Goal: Information Seeking & Learning: Learn about a topic

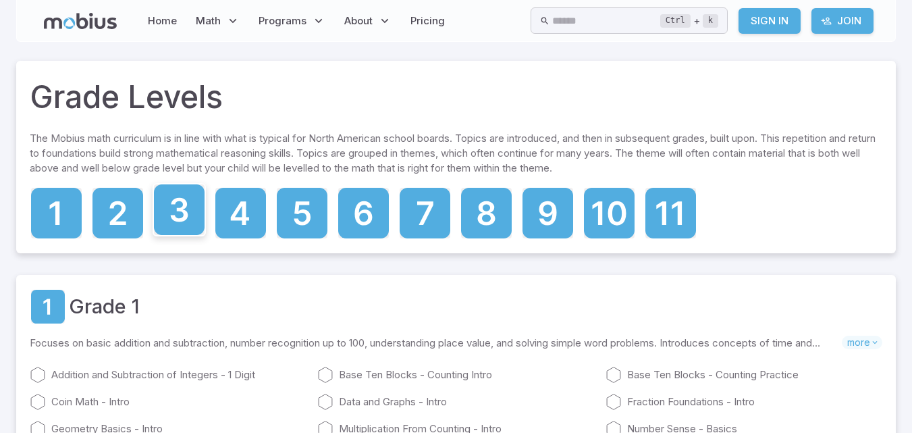
click at [192, 221] on icon at bounding box center [179, 209] width 51 height 51
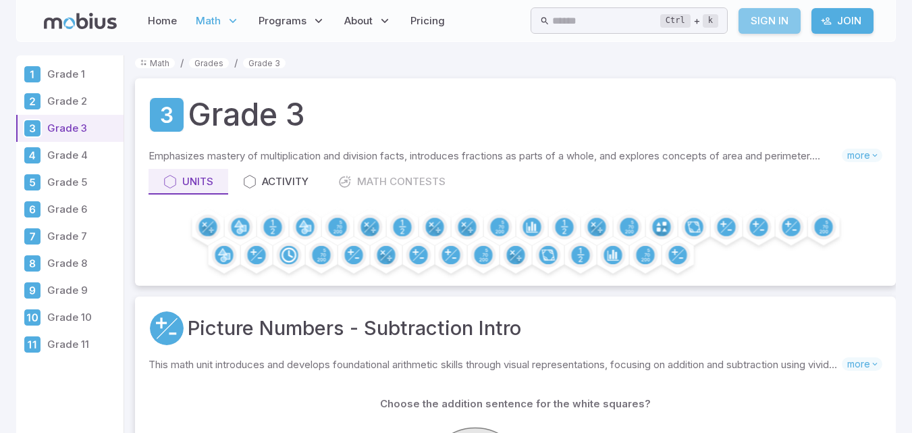
click at [777, 18] on link "Sign In" at bounding box center [770, 21] width 62 height 26
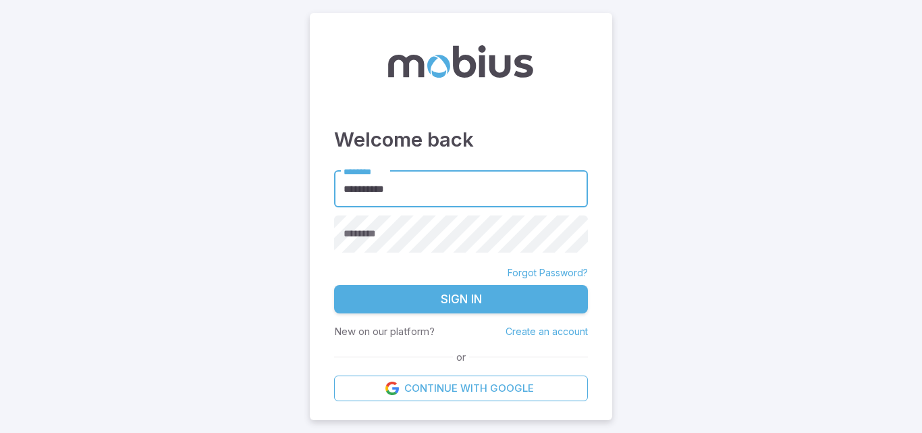
type input "**********"
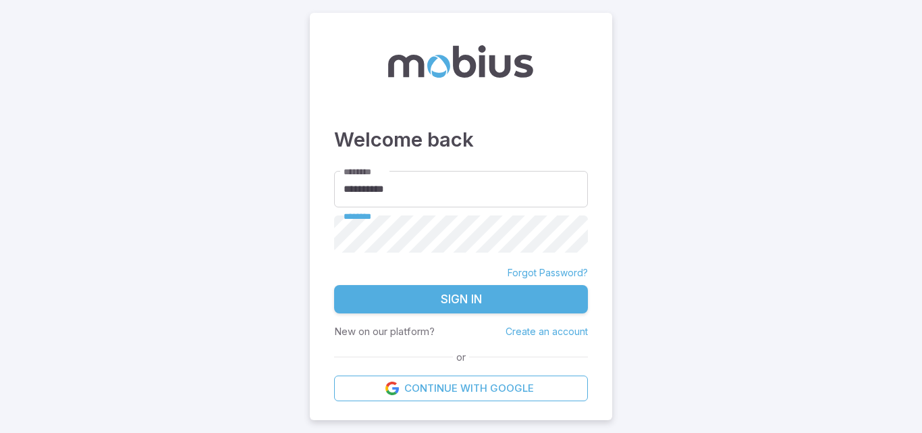
click at [463, 297] on button "Sign In" at bounding box center [461, 299] width 254 height 28
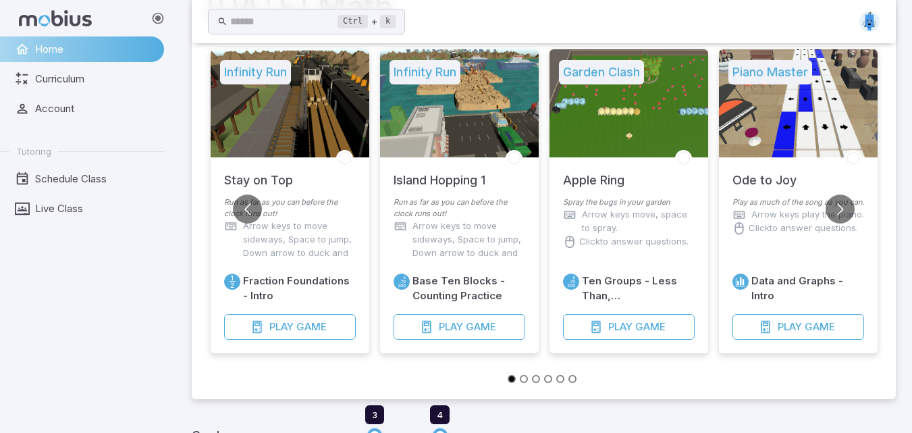
scroll to position [95, 0]
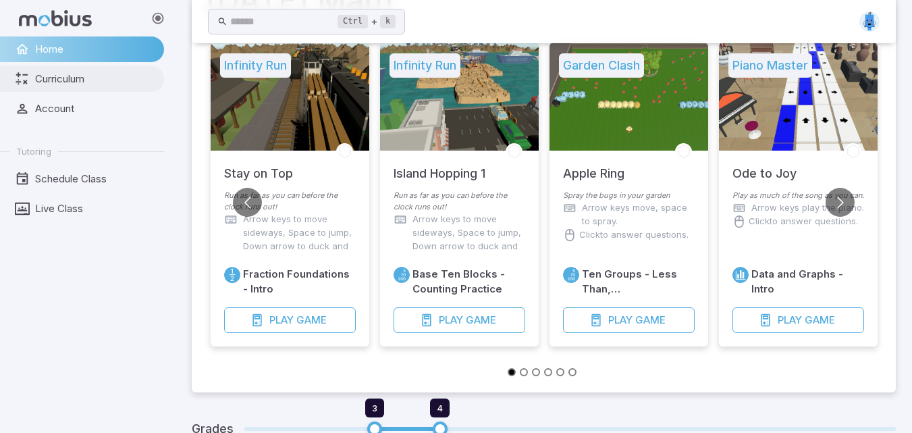
click at [70, 81] on span "Curriculum" at bounding box center [95, 79] width 120 height 15
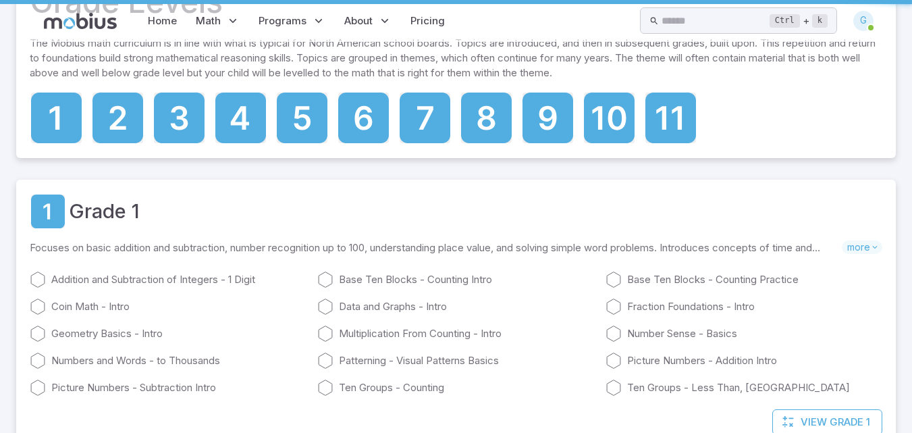
scroll to position [0, 0]
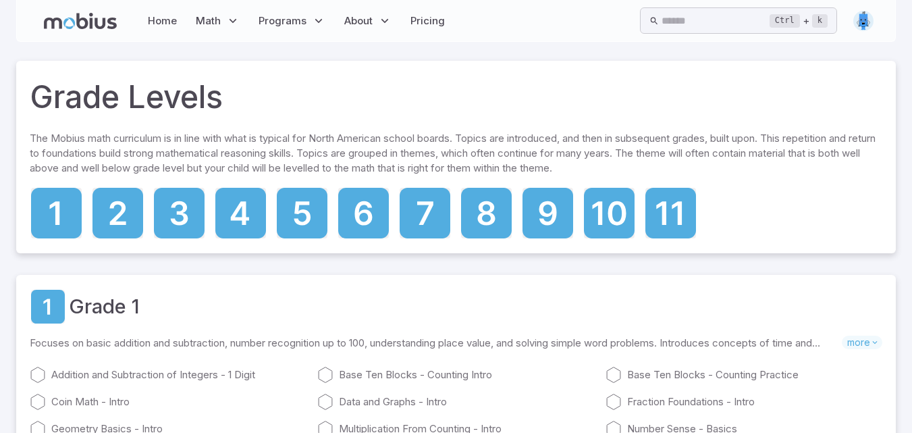
click at [869, 17] on img at bounding box center [864, 21] width 20 height 20
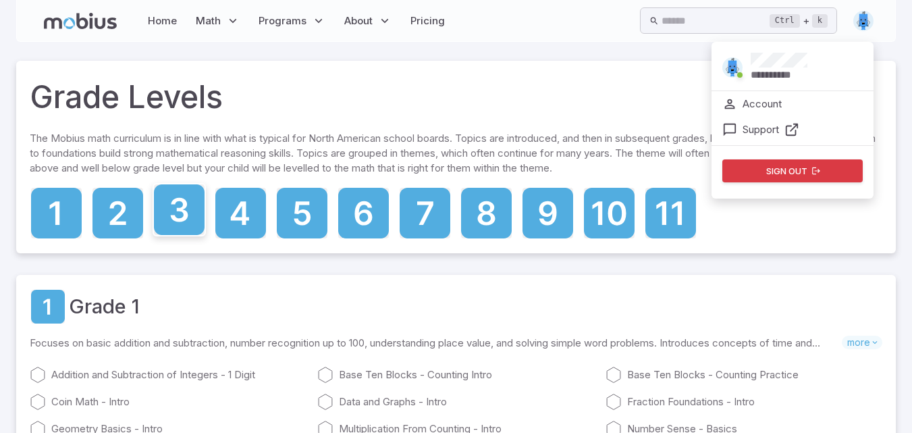
click at [178, 219] on icon at bounding box center [180, 210] width 18 height 24
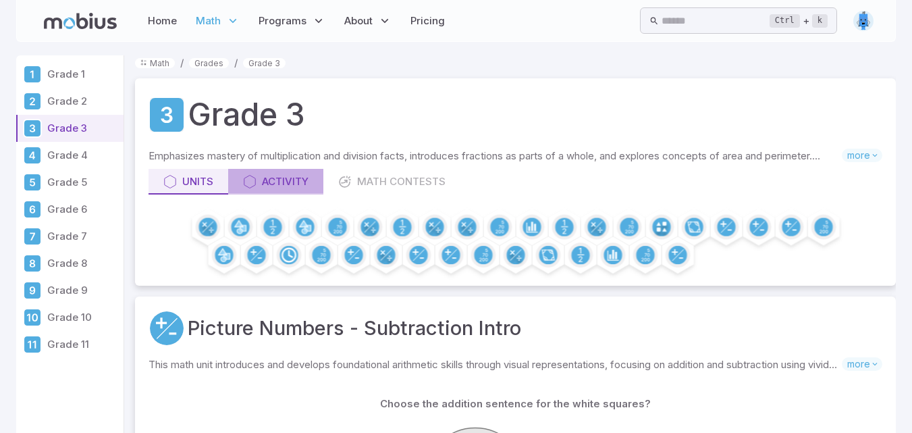
click at [259, 184] on div "Activity" at bounding box center [276, 181] width 66 height 15
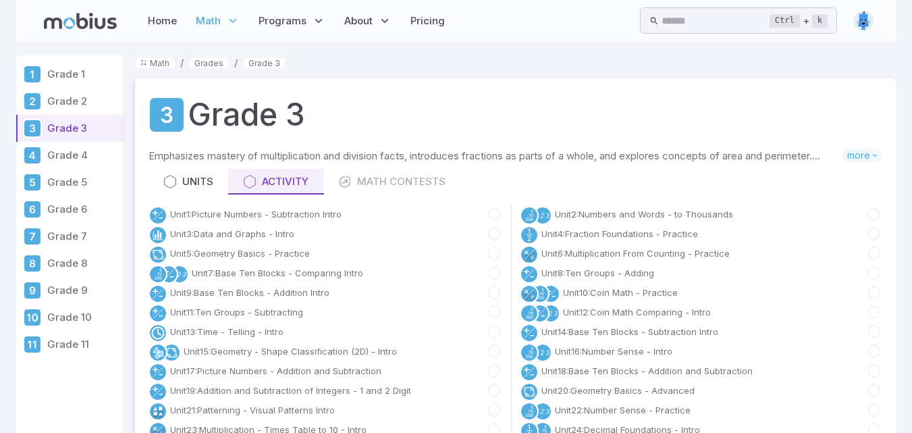
click at [387, 178] on div "Units Activity Math Contests" at bounding box center [516, 182] width 734 height 26
click at [373, 181] on div "Units Activity Math Contests" at bounding box center [516, 182] width 734 height 26
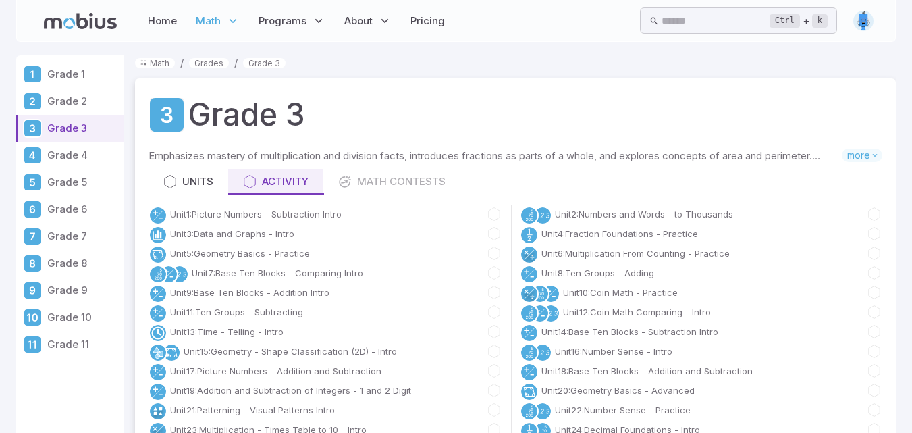
click at [373, 181] on div "Units Activity Math Contests" at bounding box center [516, 182] width 734 height 26
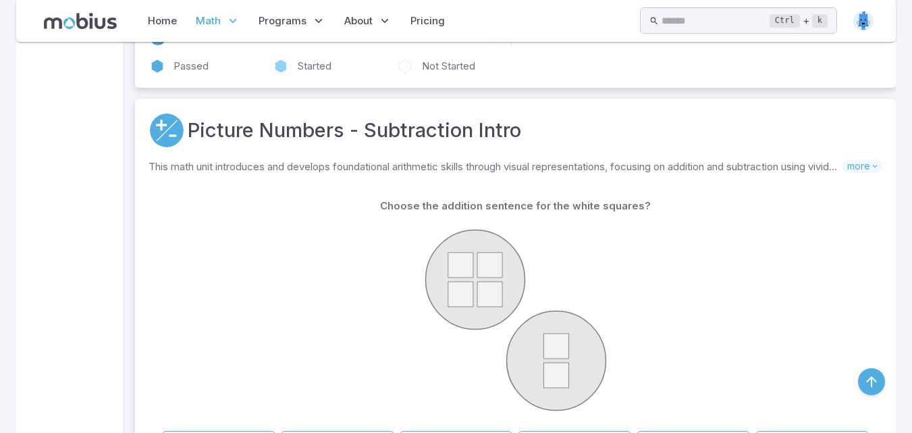
scroll to position [513, 0]
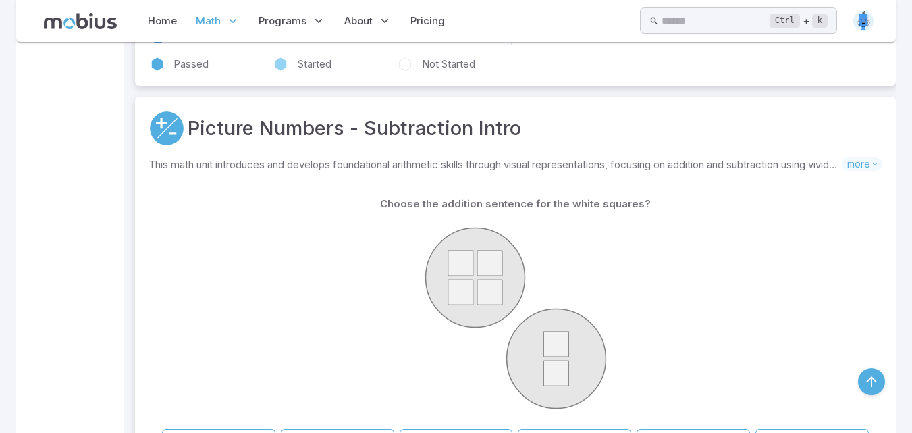
click at [829, 360] on div at bounding box center [515, 320] width 707 height 207
click at [878, 379] on button "button" at bounding box center [871, 381] width 27 height 27
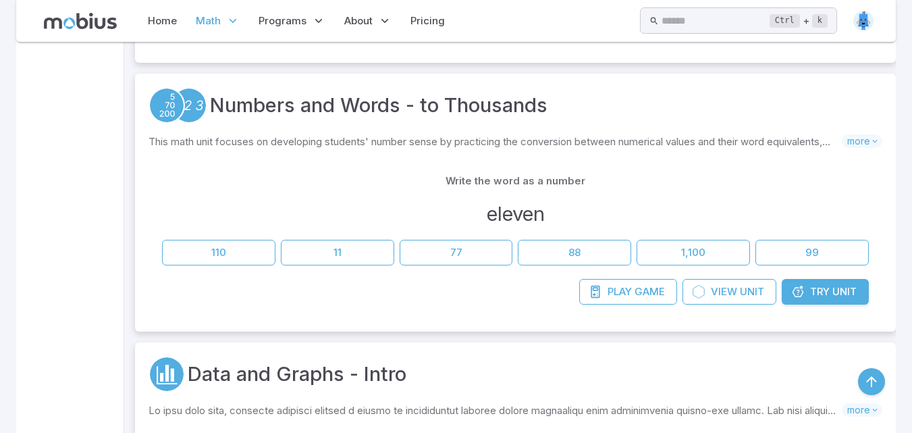
scroll to position [972, 0]
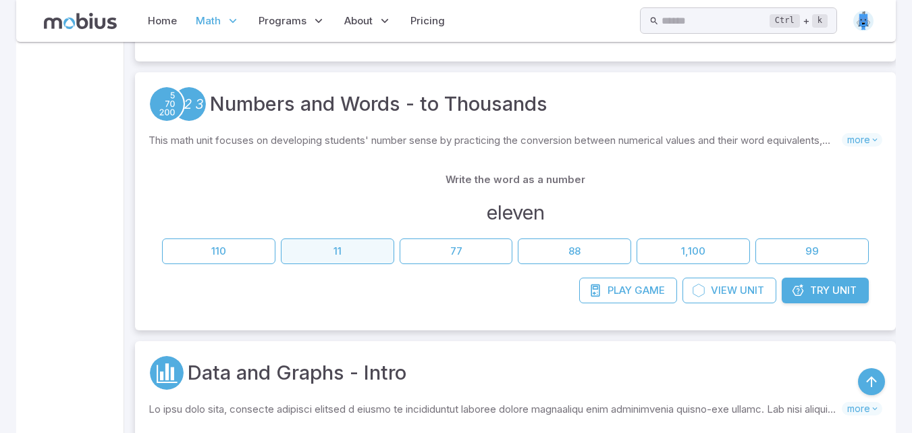
click at [313, 249] on button "11" at bounding box center [337, 251] width 113 height 26
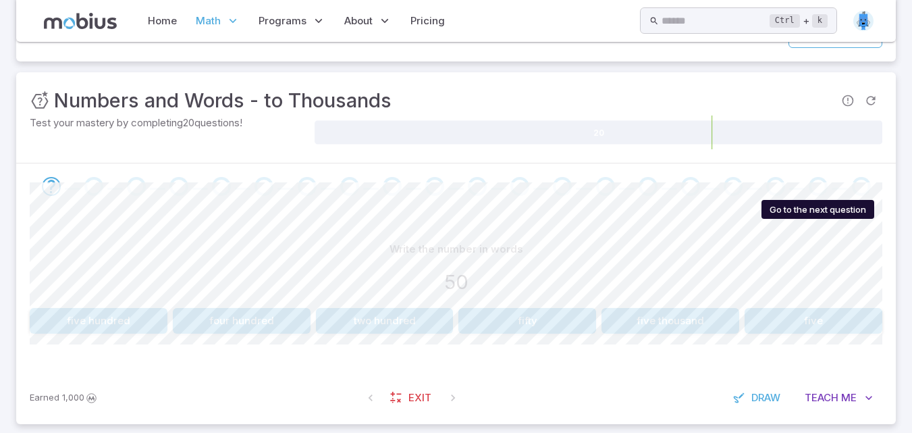
scroll to position [162, 0]
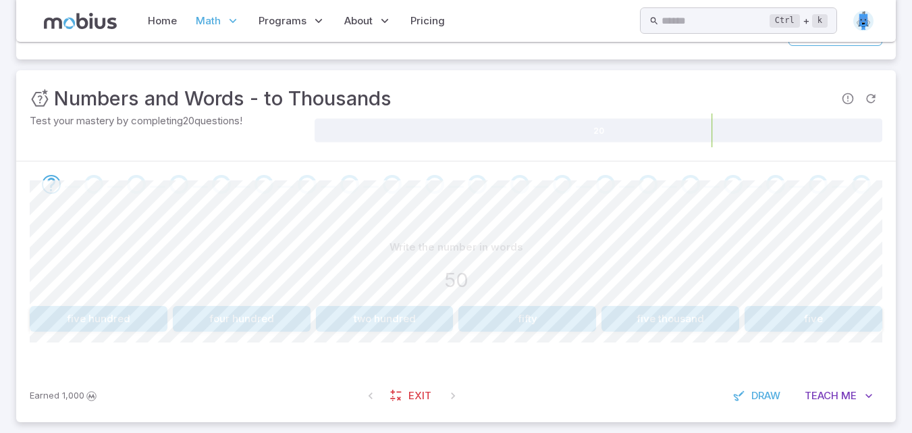
click at [523, 309] on button "fifty" at bounding box center [528, 319] width 138 height 26
click at [486, 317] on button "30" at bounding box center [528, 319] width 138 height 26
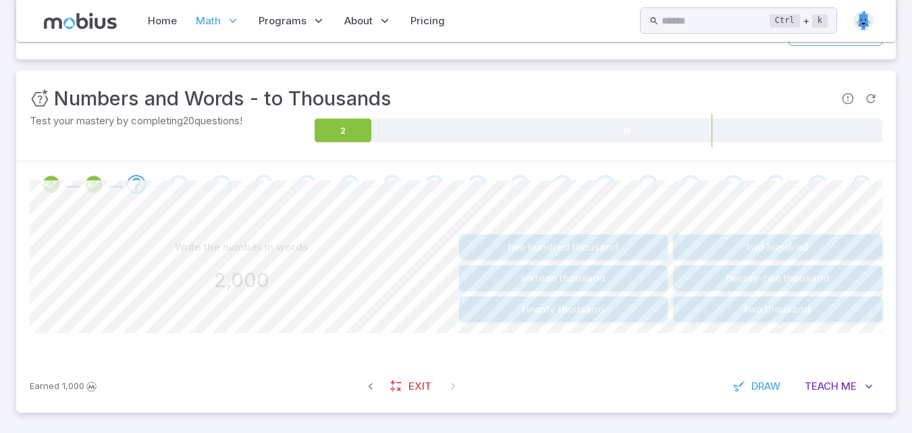
click at [720, 303] on button "two thousand" at bounding box center [777, 309] width 209 height 26
click at [766, 286] on button "eleven" at bounding box center [777, 278] width 209 height 26
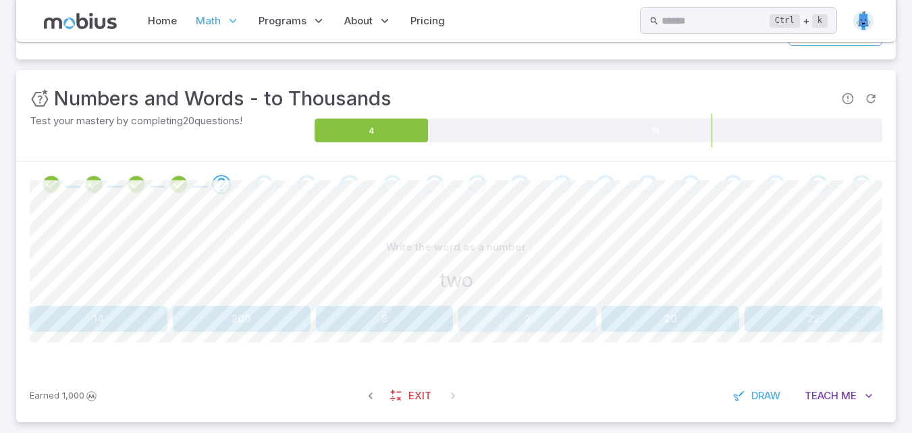
click at [537, 314] on button "2" at bounding box center [528, 319] width 138 height 26
click at [783, 315] on button "9,983" at bounding box center [814, 319] width 138 height 26
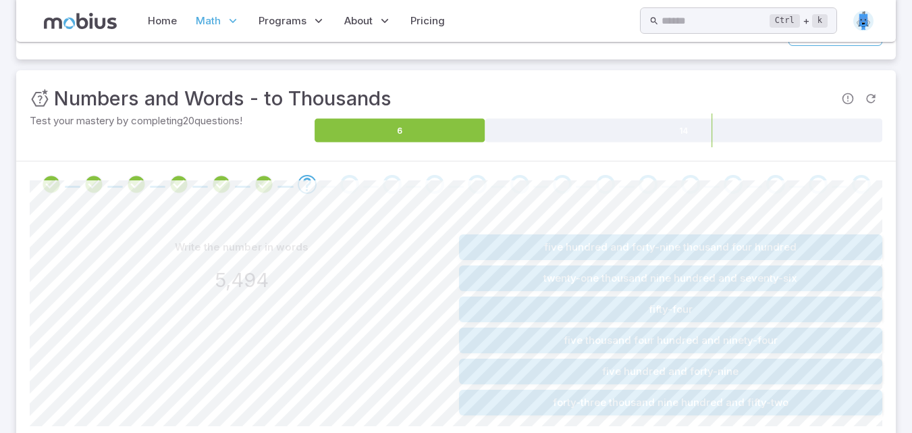
click at [733, 339] on button "five thousand four hundred and ninety-four" at bounding box center [671, 341] width 424 height 26
click at [514, 338] on button "six thousand eight hundred and twenty-nine" at bounding box center [671, 341] width 424 height 26
click at [533, 301] on button "three thousand four hundred and sixteen" at bounding box center [671, 309] width 424 height 26
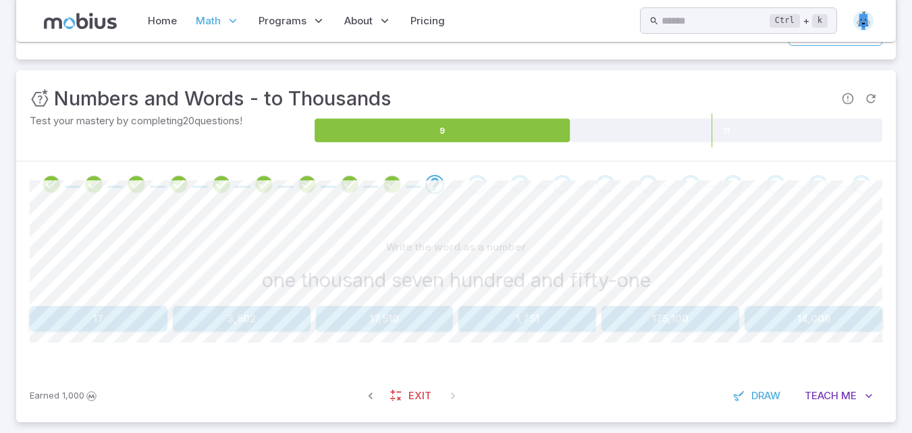
click at [506, 323] on button "1,751" at bounding box center [528, 319] width 138 height 26
click at [836, 313] on button "153" at bounding box center [814, 319] width 138 height 26
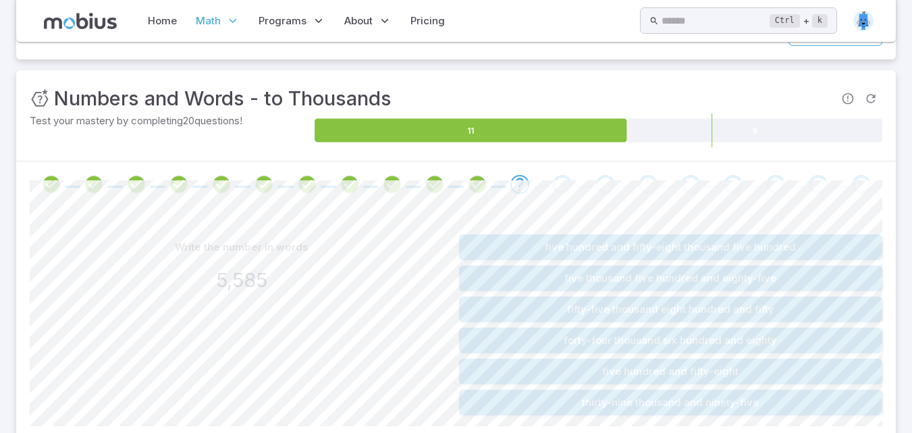
click at [527, 280] on button "five thousand five hundred and eighty-five" at bounding box center [671, 278] width 424 height 26
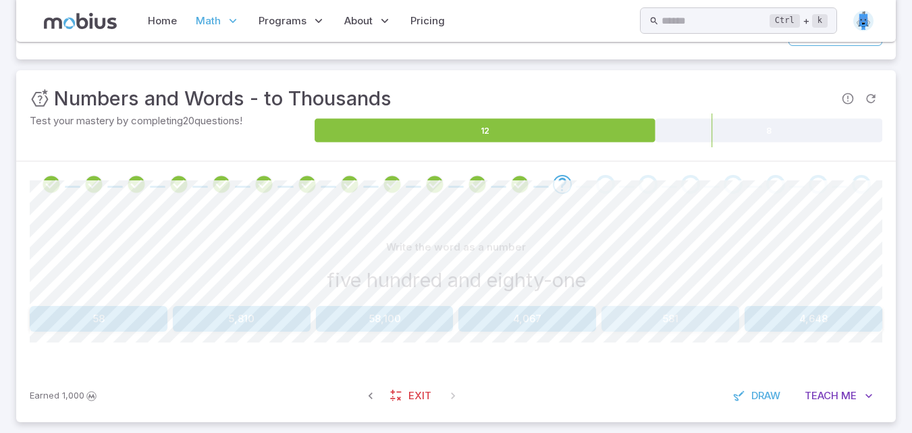
click at [677, 315] on button "581" at bounding box center [671, 319] width 138 height 26
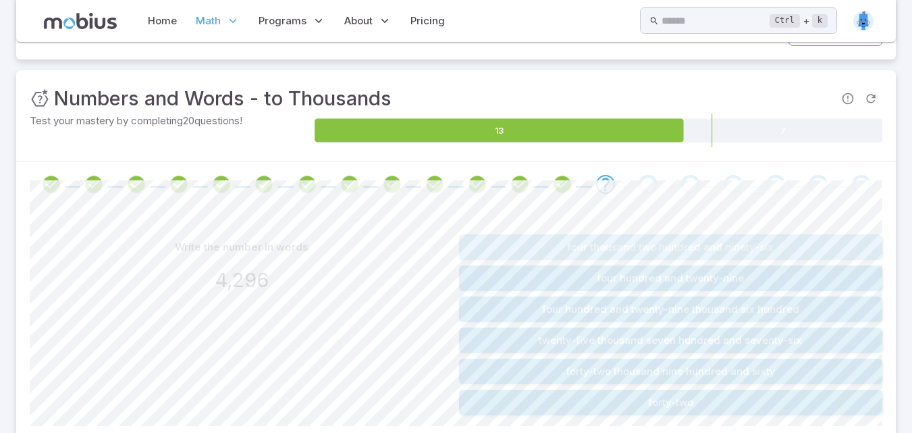
click at [687, 245] on button "four thousand two hundred and ninety-six" at bounding box center [671, 247] width 424 height 26
click at [561, 307] on button "four thousand two hundred and ninety-six" at bounding box center [671, 309] width 424 height 26
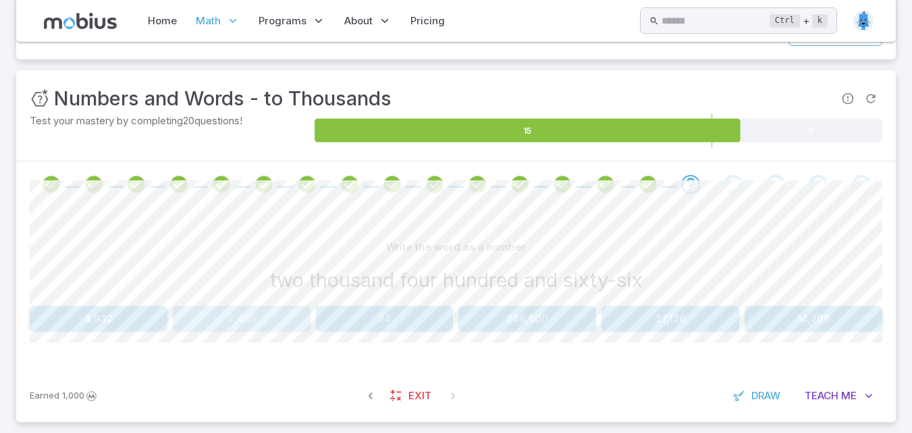
click at [263, 313] on button "2,466" at bounding box center [242, 319] width 138 height 26
click at [694, 311] on button "293" at bounding box center [671, 319] width 138 height 26
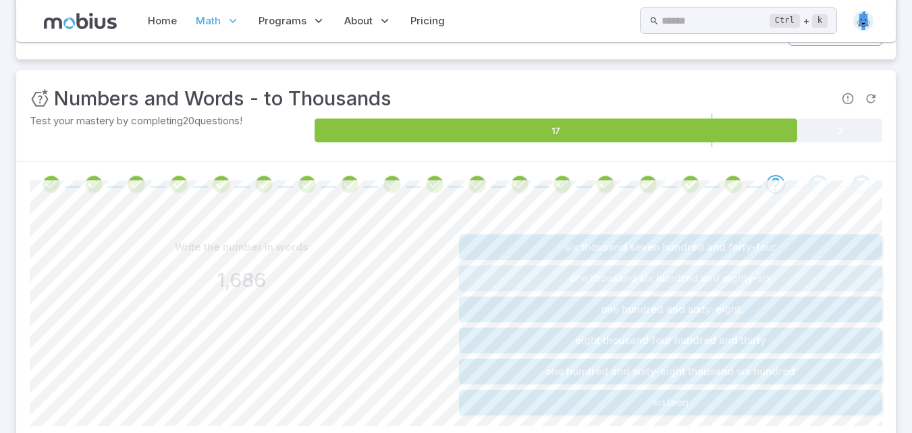
click at [663, 279] on button "one thousand six hundred and eighty-six" at bounding box center [671, 278] width 424 height 26
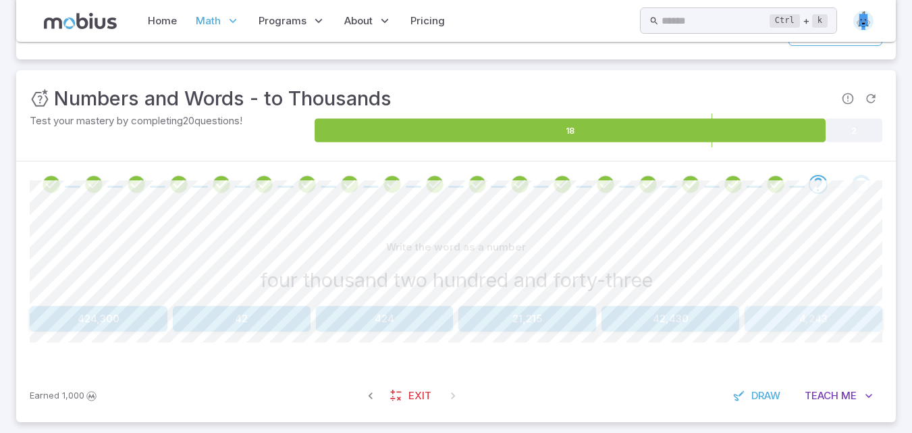
click at [802, 317] on button "4,243" at bounding box center [814, 319] width 138 height 26
click at [403, 320] on button "9,983" at bounding box center [385, 319] width 138 height 26
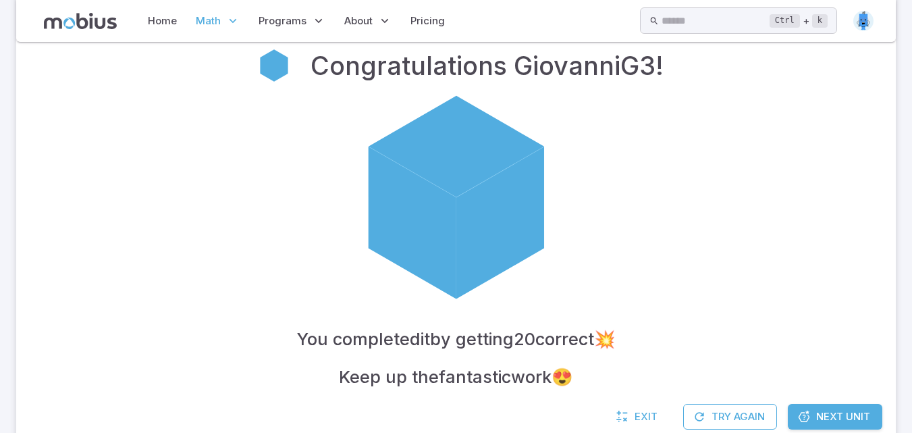
scroll to position [332, 0]
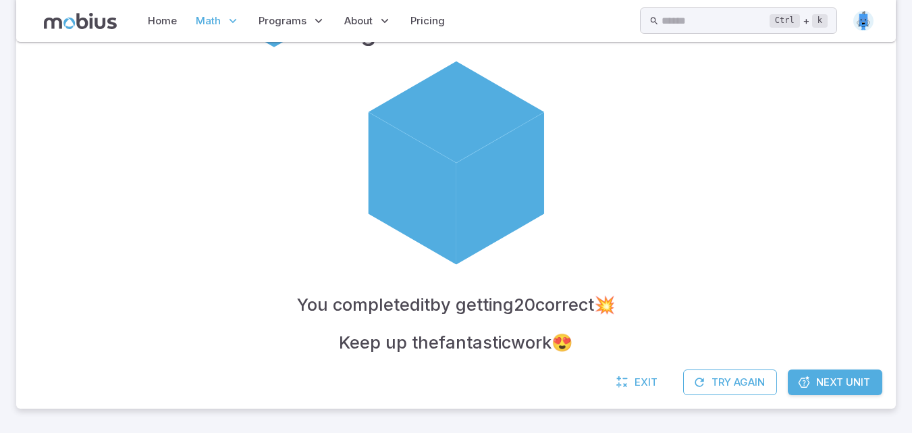
click at [814, 375] on link "Next Unit" at bounding box center [835, 382] width 95 height 26
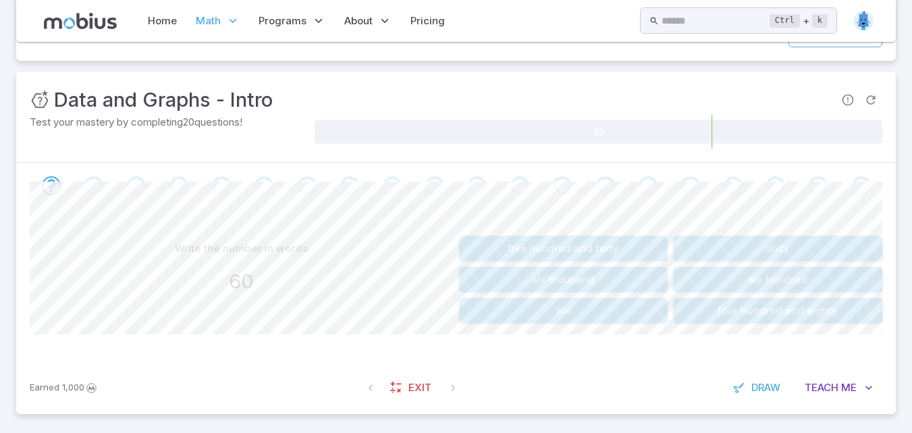
scroll to position [162, 0]
click at [796, 243] on button "sixty" at bounding box center [777, 247] width 209 height 26
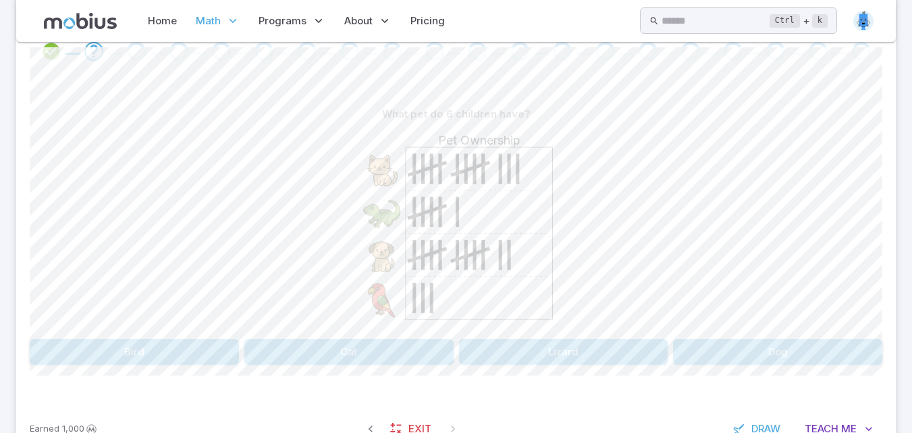
scroll to position [297, 0]
click at [594, 346] on button "Lizard" at bounding box center [563, 350] width 209 height 26
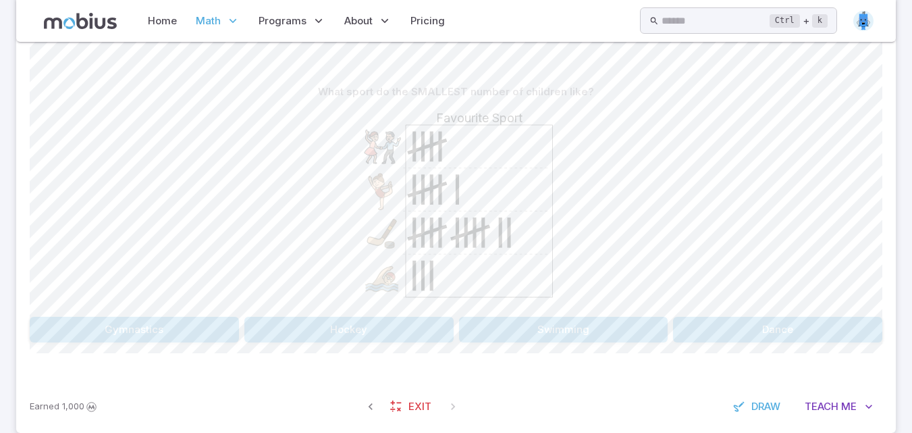
scroll to position [315, 0]
click at [588, 332] on button "Swimming" at bounding box center [563, 332] width 209 height 26
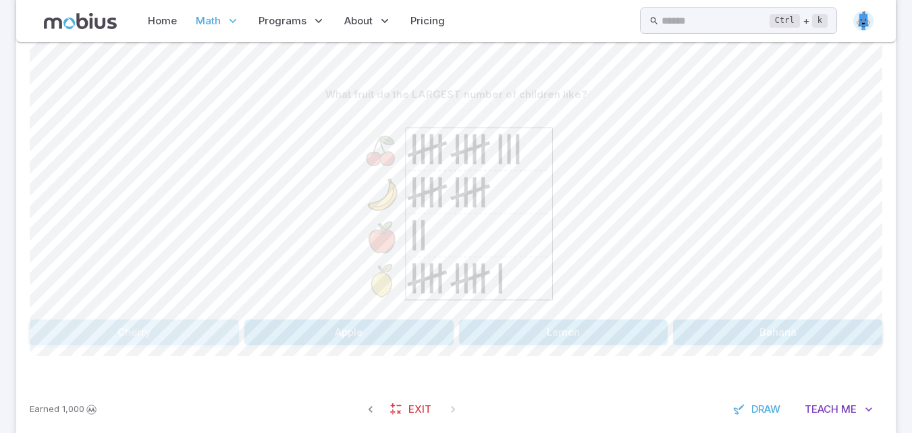
click at [180, 323] on button "Cherry" at bounding box center [134, 332] width 209 height 26
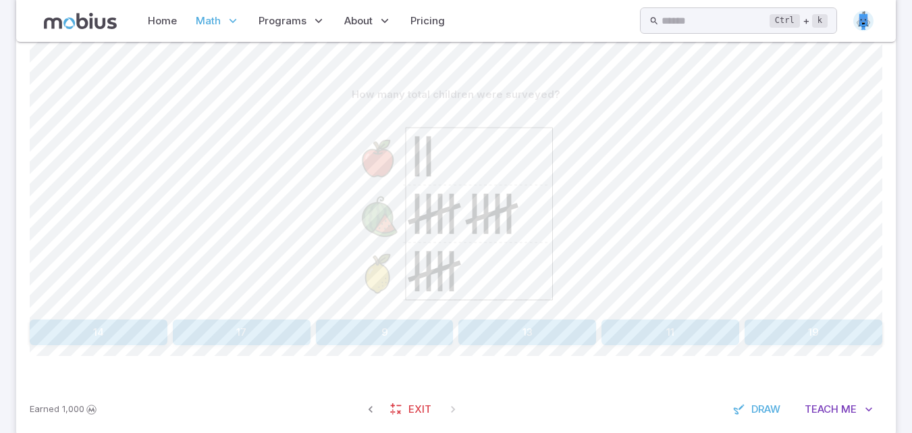
click at [241, 325] on button "17" at bounding box center [242, 332] width 138 height 26
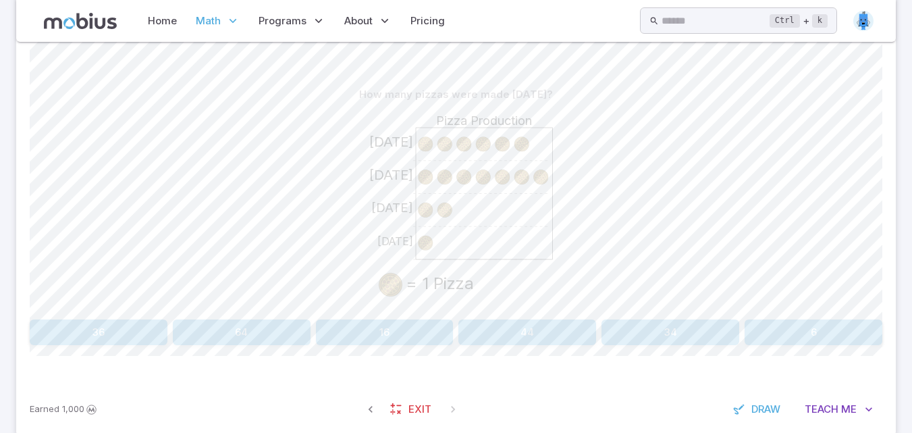
click at [783, 330] on button "6" at bounding box center [814, 332] width 138 height 26
click at [370, 330] on button "Roan" at bounding box center [348, 332] width 209 height 26
click at [783, 336] on button "1" at bounding box center [814, 332] width 138 height 26
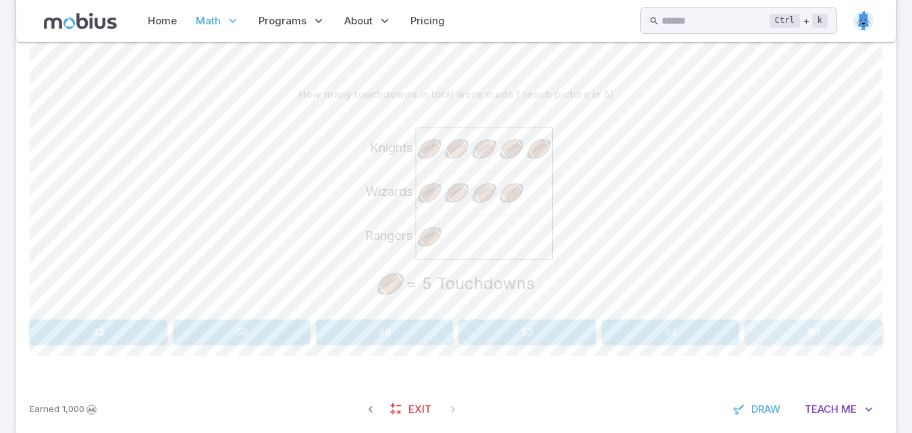
click at [756, 324] on button "50" at bounding box center [814, 332] width 138 height 26
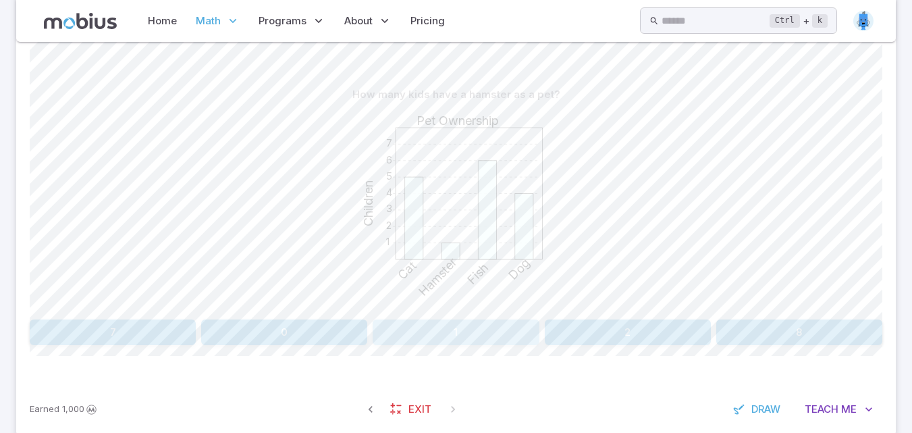
click at [463, 338] on button "1" at bounding box center [456, 332] width 166 height 26
click at [149, 353] on div "What pet do the smallest number of children have? 1 2 3 4 5 6 7 Pet Ownership C…" at bounding box center [456, 219] width 853 height 328
click at [152, 341] on button "Lizard" at bounding box center [134, 332] width 209 height 26
click at [152, 330] on button "Soccer" at bounding box center [170, 332] width 281 height 26
click at [765, 327] on button "[GEOGRAPHIC_DATA]" at bounding box center [777, 332] width 209 height 26
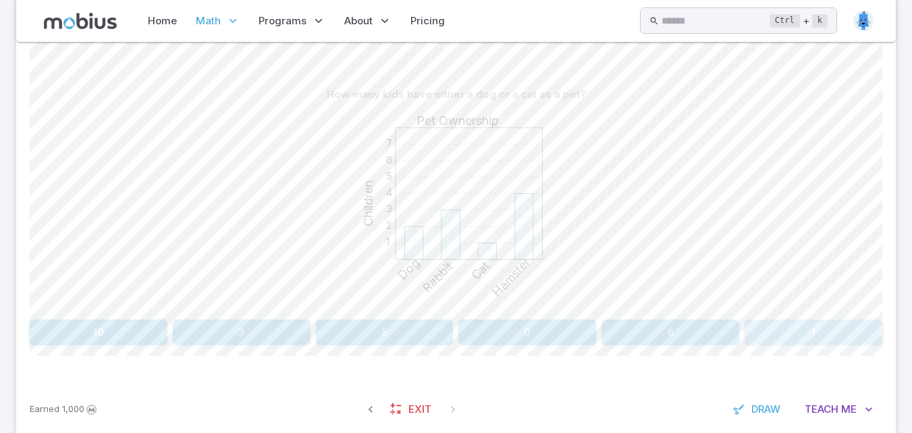
click at [777, 331] on button "1" at bounding box center [814, 332] width 138 height 26
click at [401, 328] on button "[DATE]" at bounding box center [348, 332] width 209 height 26
click at [77, 332] on button "10" at bounding box center [99, 332] width 138 height 26
click at [295, 325] on button "3" at bounding box center [348, 332] width 209 height 26
click at [272, 313] on div "1 2 3 4 5 6 7 8 9 Favourite Sport Children Soccer Football Swimming Volleyball" at bounding box center [456, 210] width 853 height 207
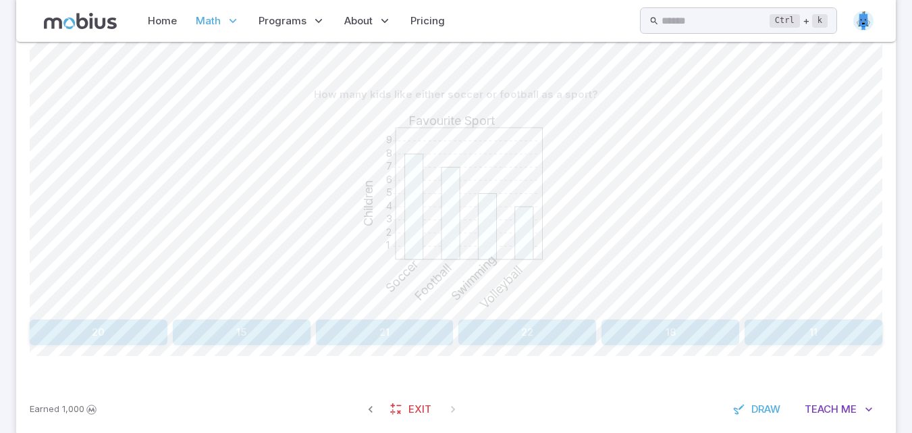
click at [272, 327] on button "15" at bounding box center [242, 332] width 138 height 26
click at [269, 325] on button "1" at bounding box center [242, 332] width 138 height 26
click at [644, 333] on button "13" at bounding box center [671, 332] width 138 height 26
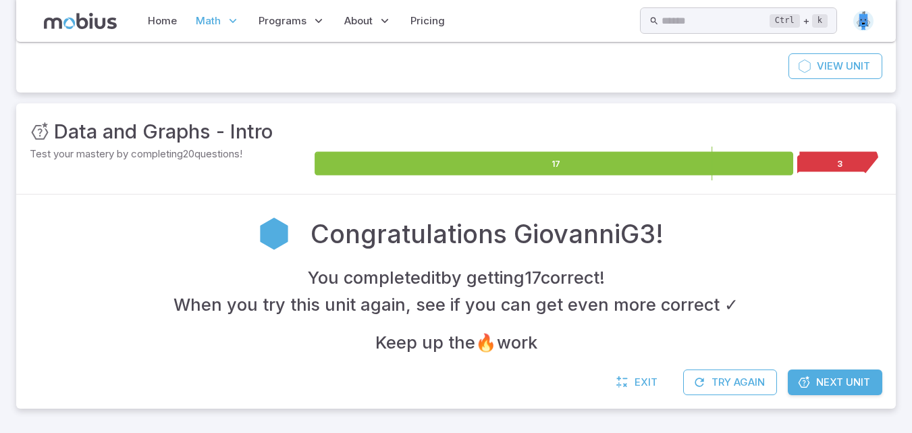
scroll to position [129, 0]
click at [817, 378] on span "Next Unit" at bounding box center [843, 382] width 54 height 15
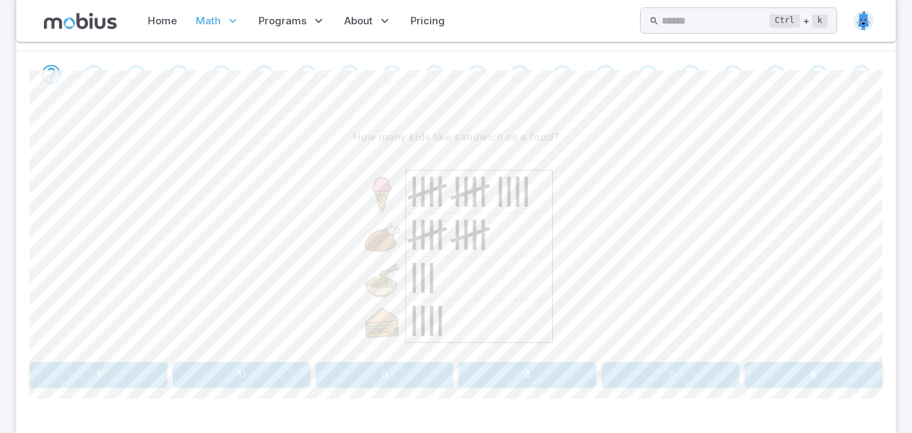
scroll to position [297, 0]
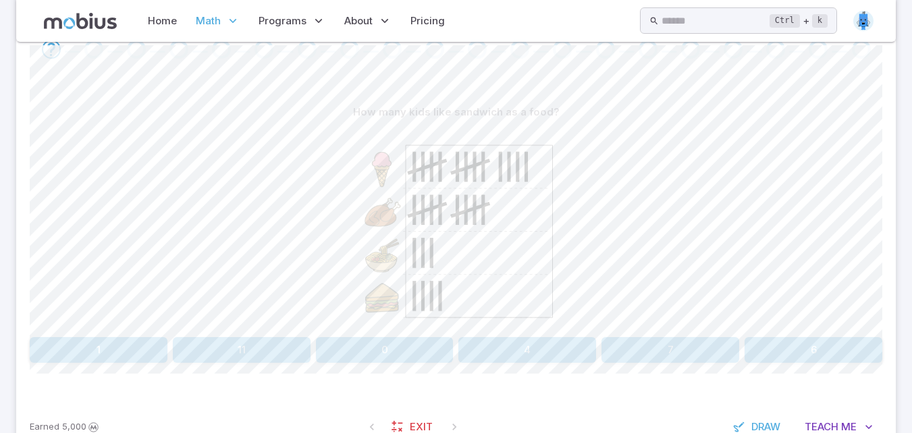
click at [535, 346] on button "4" at bounding box center [528, 350] width 138 height 26
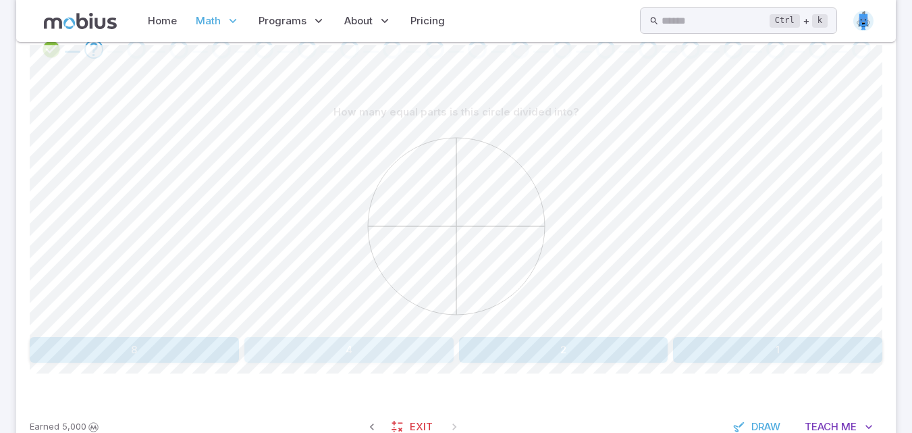
click at [364, 348] on button "4" at bounding box center [348, 350] width 209 height 26
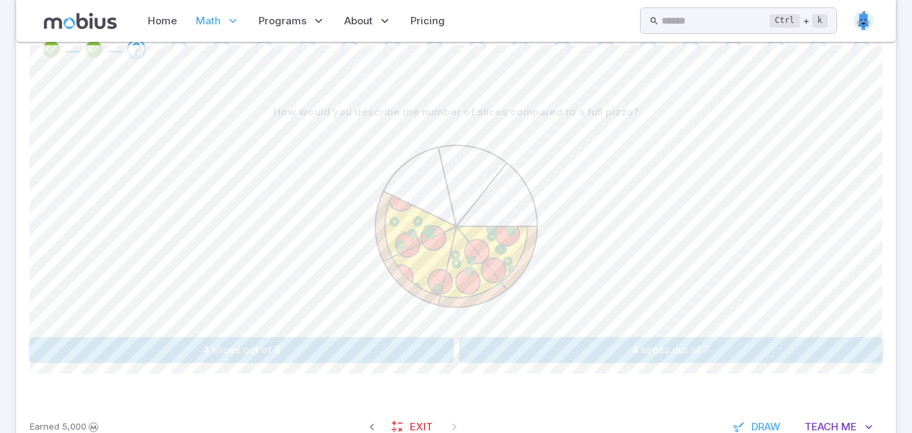
click at [717, 348] on button "4 slices out of 7" at bounding box center [671, 350] width 424 height 26
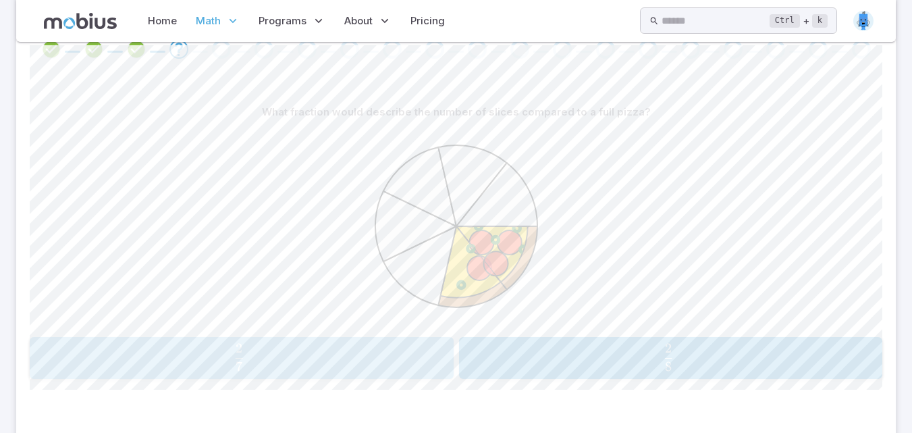
click at [289, 363] on span "7 2 ​" at bounding box center [240, 357] width 386 height 27
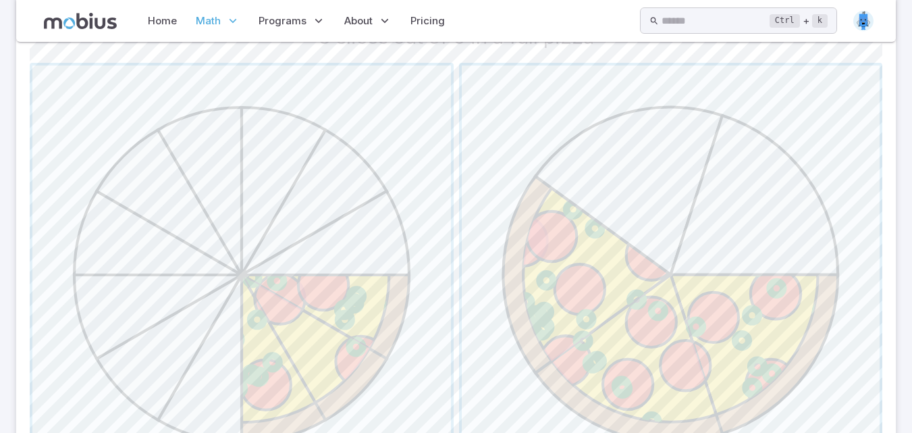
scroll to position [432, 0]
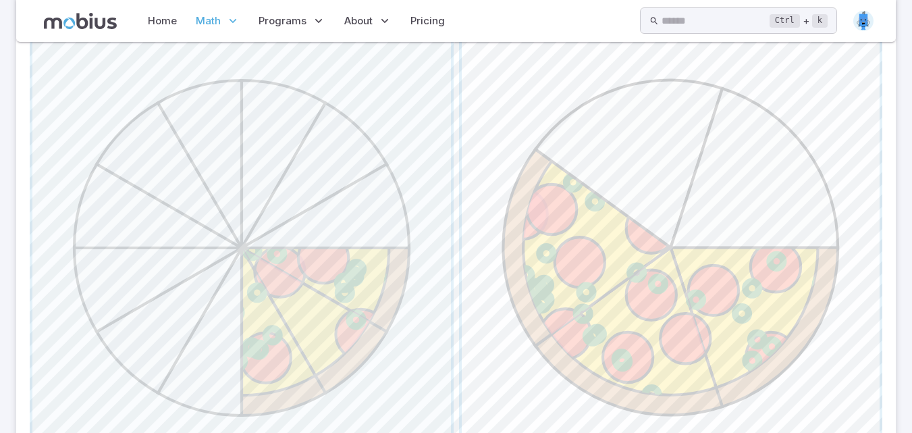
click at [671, 226] on span "button" at bounding box center [671, 247] width 419 height 419
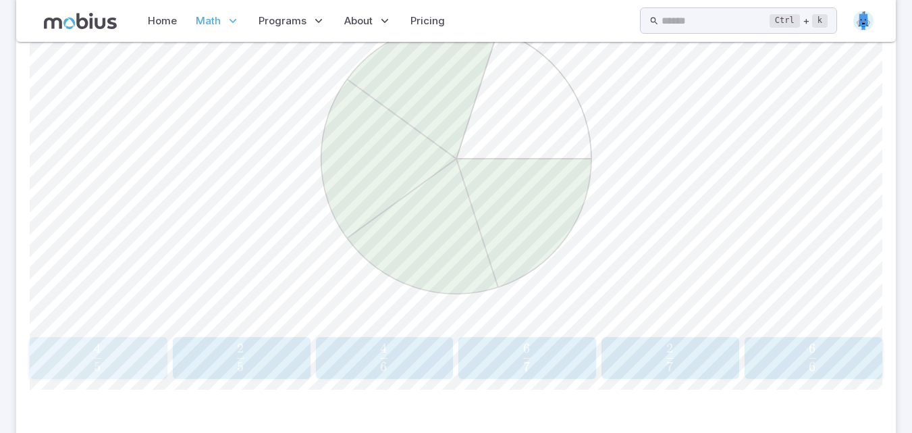
click at [122, 362] on span "5 4 ​" at bounding box center [98, 357] width 120 height 27
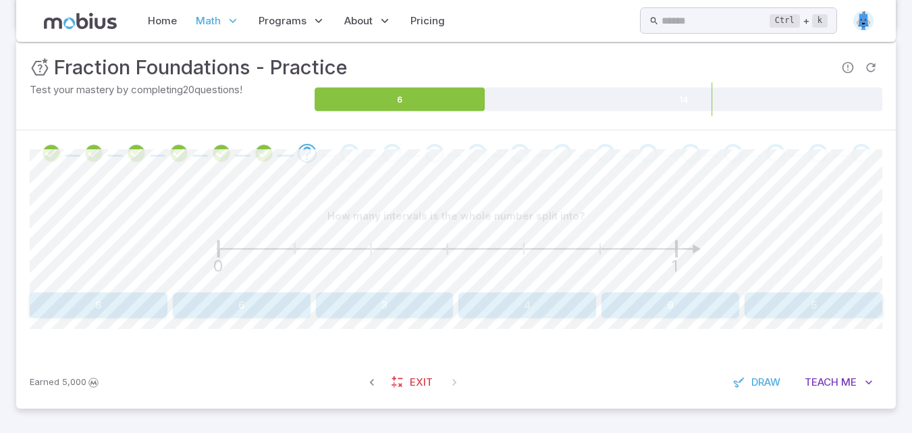
scroll to position [193, 0]
click at [845, 303] on button "5" at bounding box center [814, 305] width 138 height 26
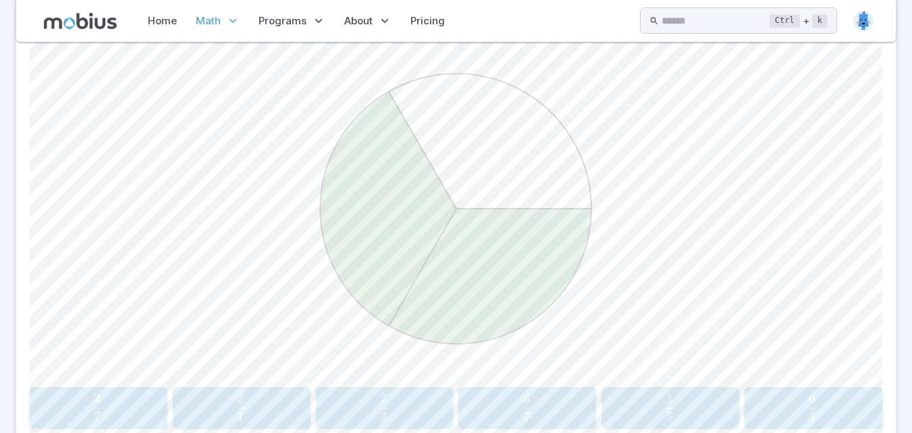
scroll to position [409, 0]
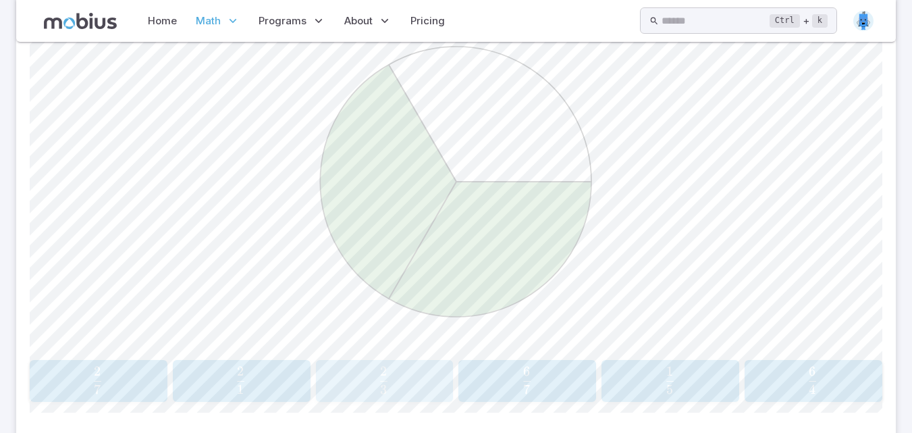
click at [357, 379] on span "3 2 ​" at bounding box center [384, 380] width 120 height 27
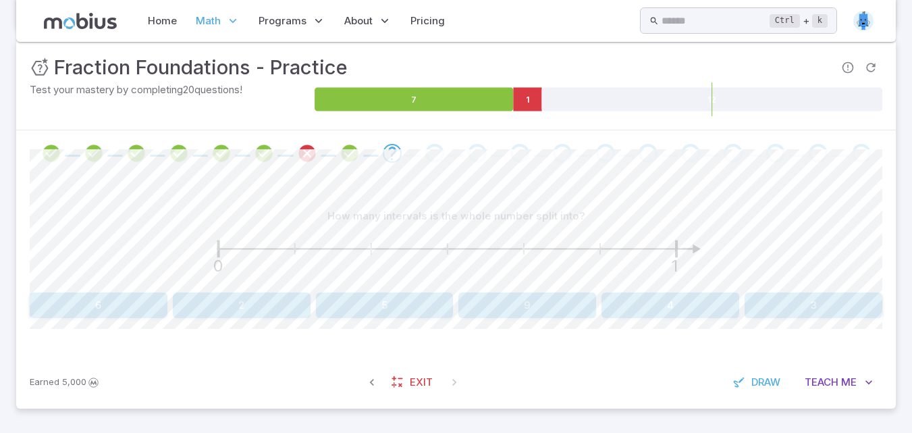
scroll to position [193, 0]
click at [97, 300] on button "6" at bounding box center [99, 305] width 138 height 26
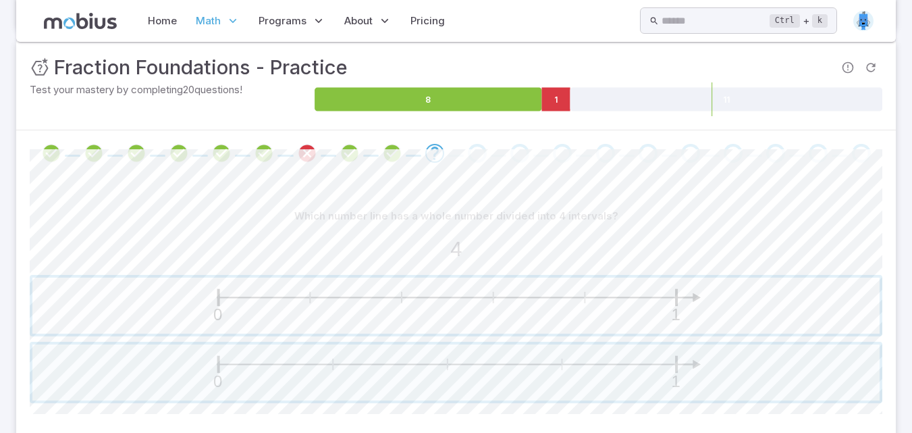
click at [313, 296] on span "button" at bounding box center [456, 306] width 848 height 56
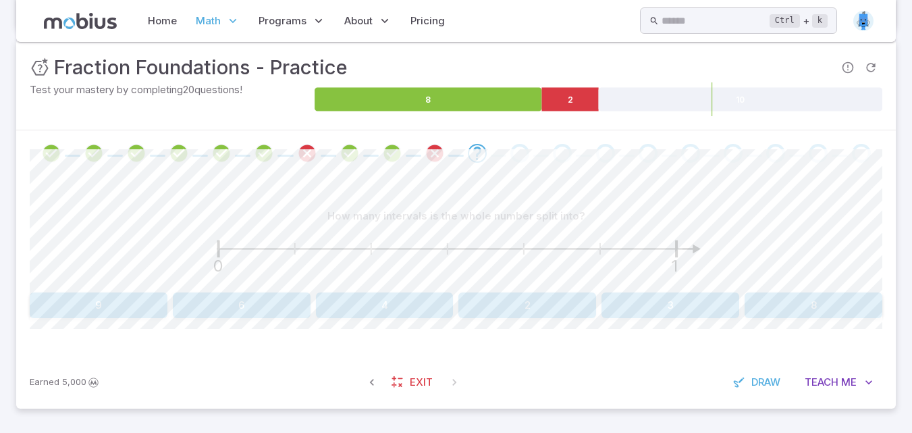
click at [269, 304] on button "6" at bounding box center [242, 305] width 138 height 26
click at [269, 304] on button "quarters" at bounding box center [242, 305] width 138 height 26
click at [808, 303] on button "5" at bounding box center [814, 305] width 138 height 26
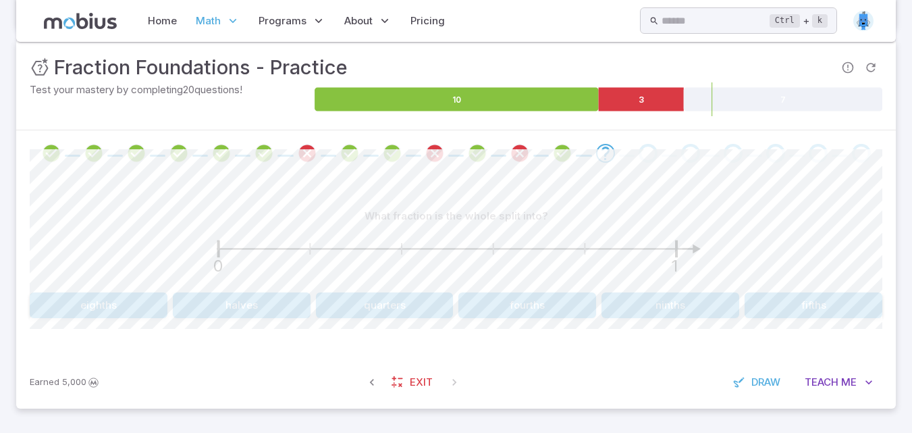
drag, startPoint x: 806, startPoint y: 302, endPoint x: 848, endPoint y: 323, distance: 47.7
drag, startPoint x: 848, startPoint y: 323, endPoint x: 851, endPoint y: 300, distance: 23.8
drag, startPoint x: 851, startPoint y: 300, endPoint x: 848, endPoint y: 309, distance: 9.2
drag, startPoint x: 848, startPoint y: 309, endPoint x: 795, endPoint y: 324, distance: 55.6
click at [799, 309] on button "fifths" at bounding box center [814, 305] width 138 height 26
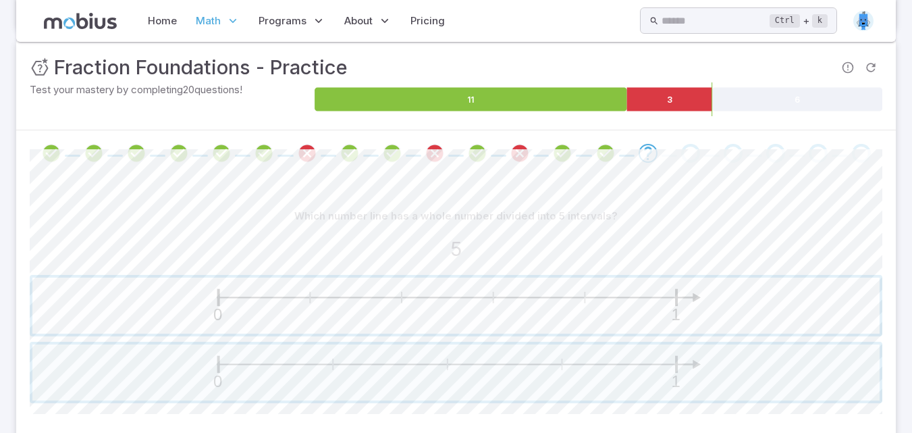
click at [679, 304] on span "button" at bounding box center [456, 306] width 848 height 56
click at [677, 307] on span "button" at bounding box center [456, 306] width 848 height 56
click at [648, 377] on span "button" at bounding box center [456, 372] width 848 height 56
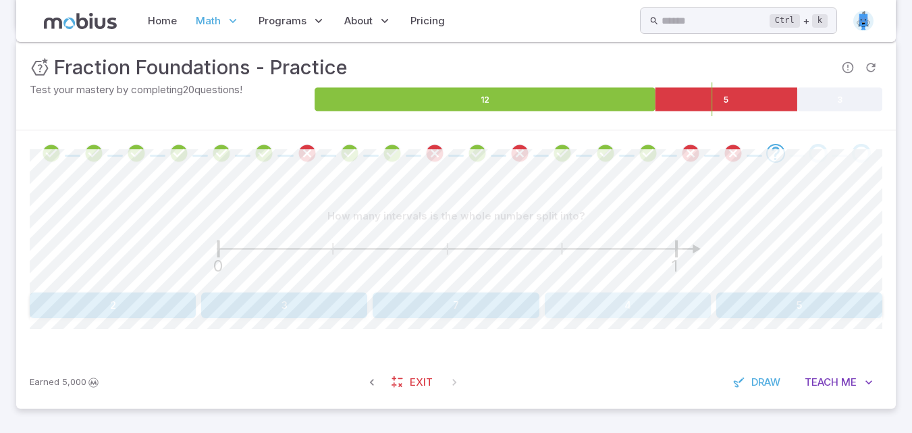
click at [642, 309] on button "4" at bounding box center [628, 305] width 166 height 26
click at [107, 307] on button "fifths" at bounding box center [99, 305] width 138 height 26
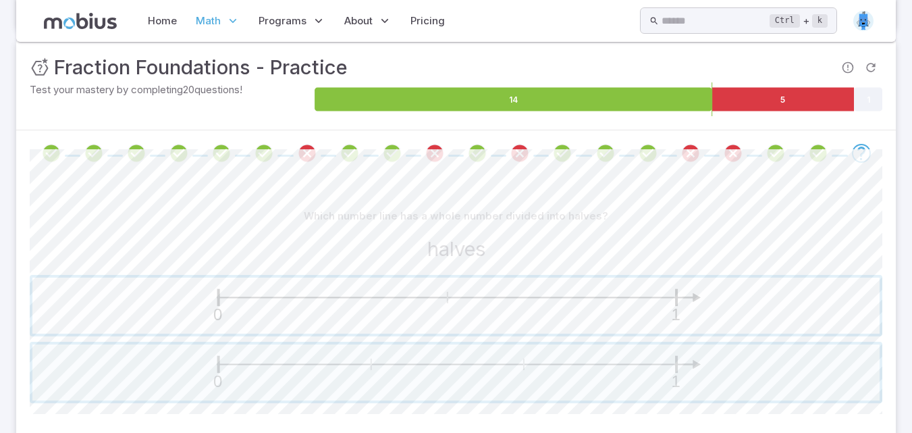
click at [704, 305] on span "button" at bounding box center [456, 306] width 848 height 56
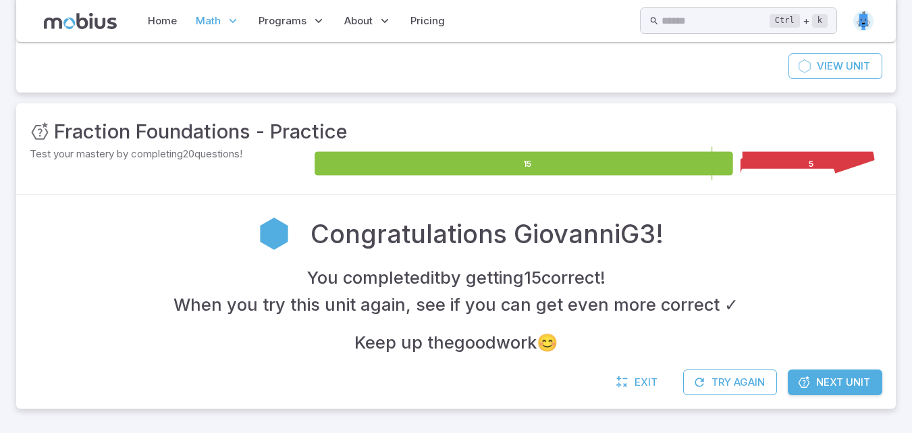
scroll to position [129, 0]
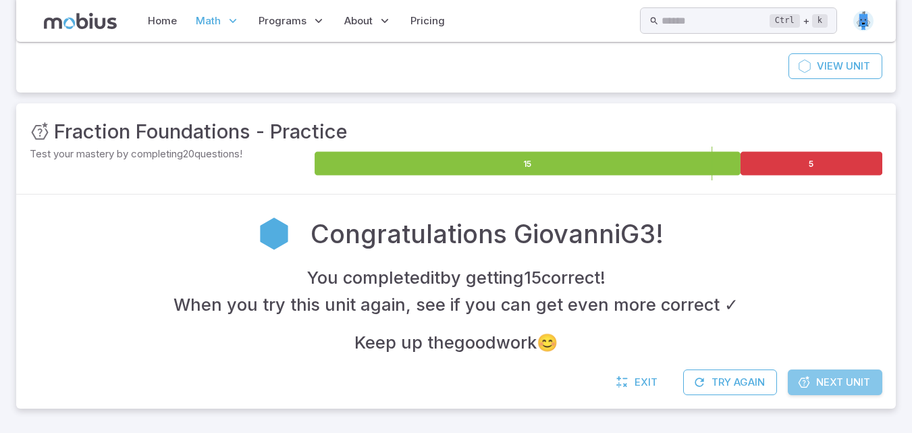
click at [832, 377] on span "Next Unit" at bounding box center [843, 382] width 54 height 15
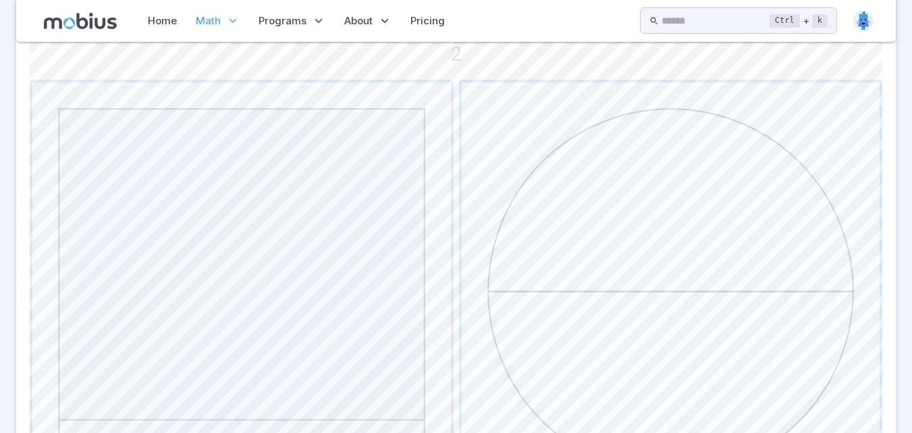
scroll to position [432, 0]
click at [655, 255] on span "button" at bounding box center [671, 247] width 419 height 419
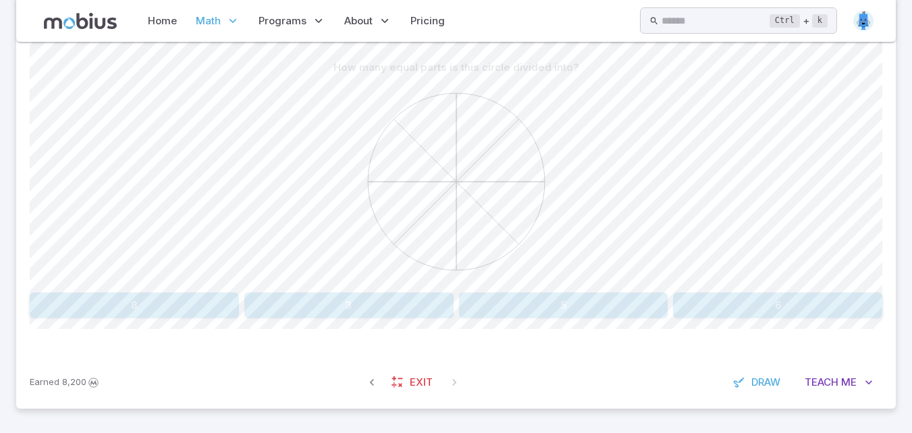
scroll to position [342, 0]
click at [158, 302] on button "8" at bounding box center [134, 305] width 209 height 26
drag, startPoint x: 600, startPoint y: 305, endPoint x: 542, endPoint y: 302, distance: 58.8
click at [542, 302] on button "No" at bounding box center [671, 305] width 424 height 26
click at [388, 298] on button "Yes" at bounding box center [242, 305] width 424 height 26
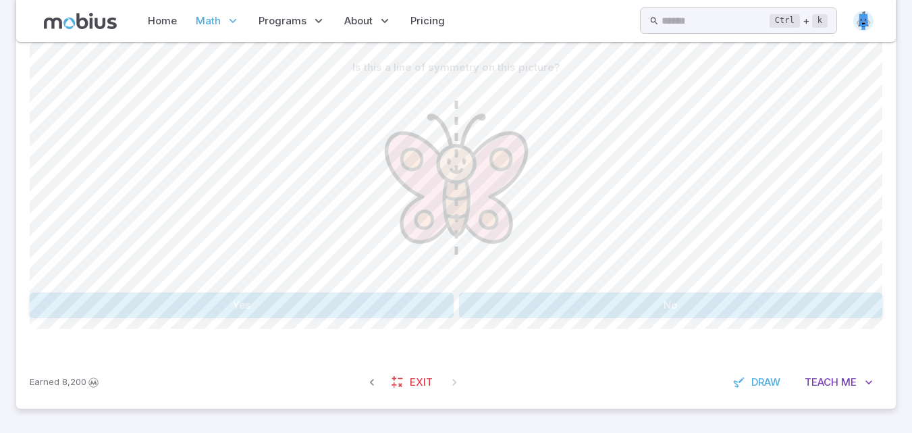
click at [388, 298] on button "Yes" at bounding box center [242, 305] width 424 height 26
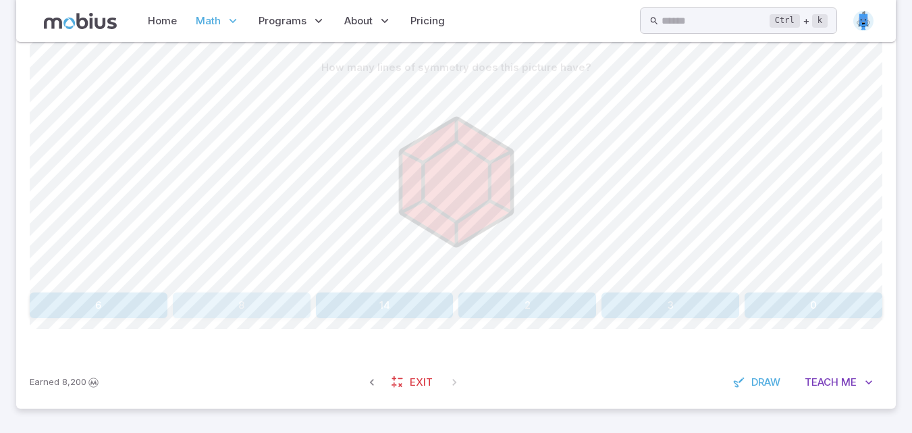
click at [277, 303] on button "8" at bounding box center [242, 305] width 138 height 26
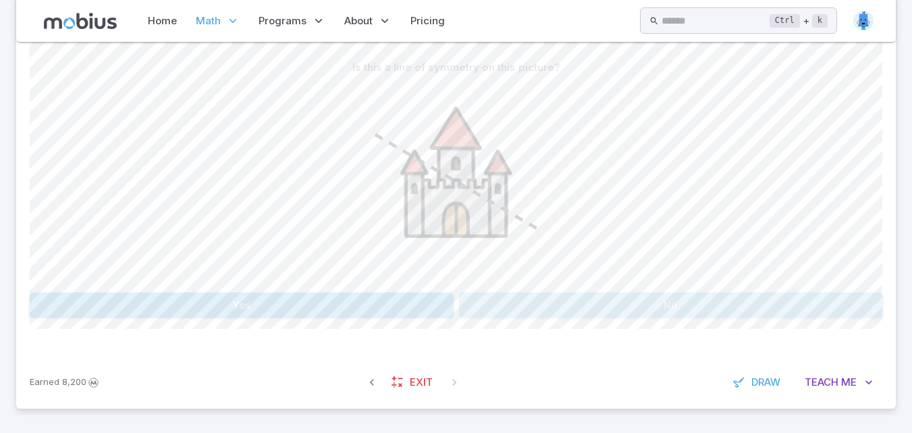
click at [494, 306] on button "No" at bounding box center [671, 305] width 424 height 26
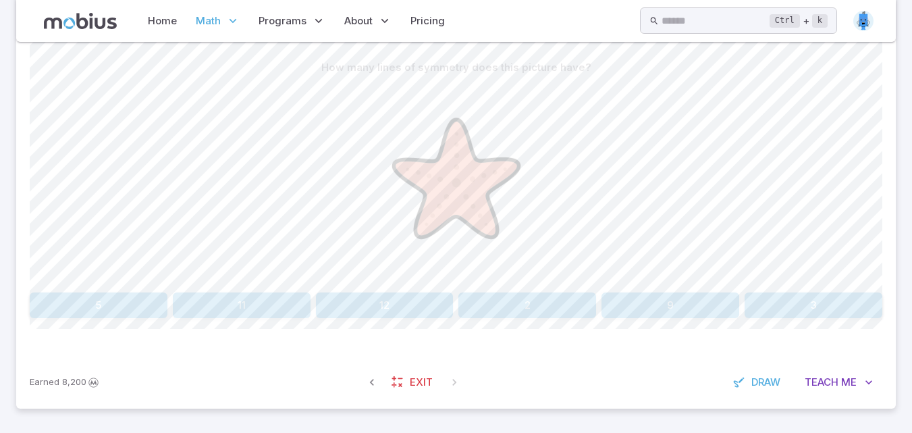
click at [494, 305] on button "2" at bounding box center [528, 305] width 138 height 26
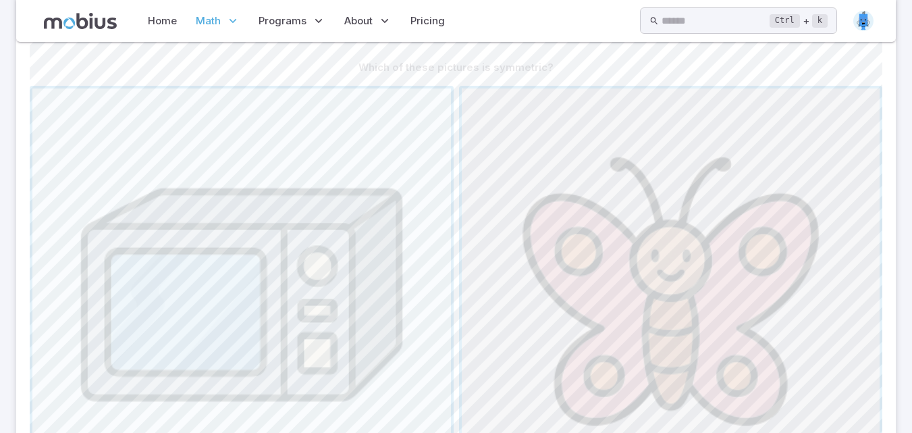
click at [615, 298] on span "button" at bounding box center [671, 297] width 419 height 419
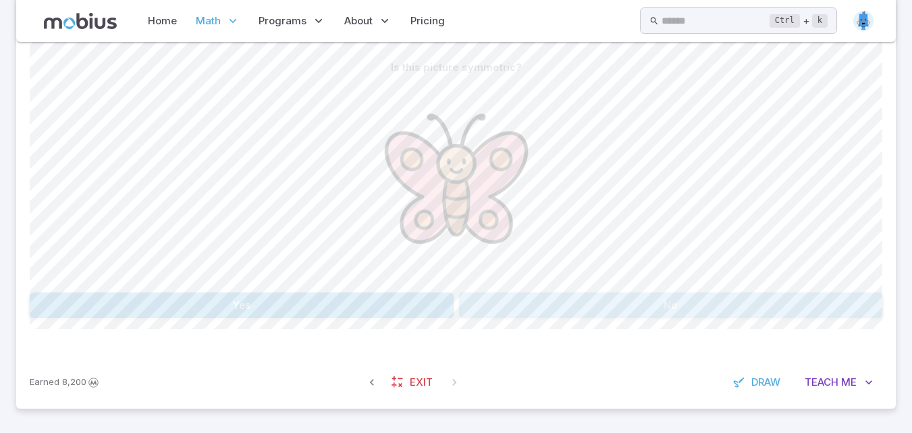
click at [613, 298] on button "No" at bounding box center [671, 305] width 424 height 26
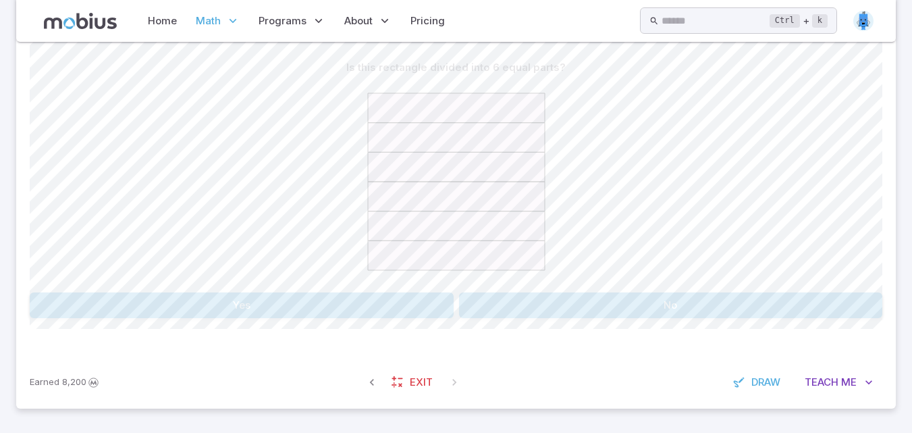
click at [430, 292] on div "Is this rectangle divided into 6 equal parts? Yes No" at bounding box center [456, 186] width 853 height 263
click at [419, 301] on button "Yes" at bounding box center [242, 305] width 424 height 26
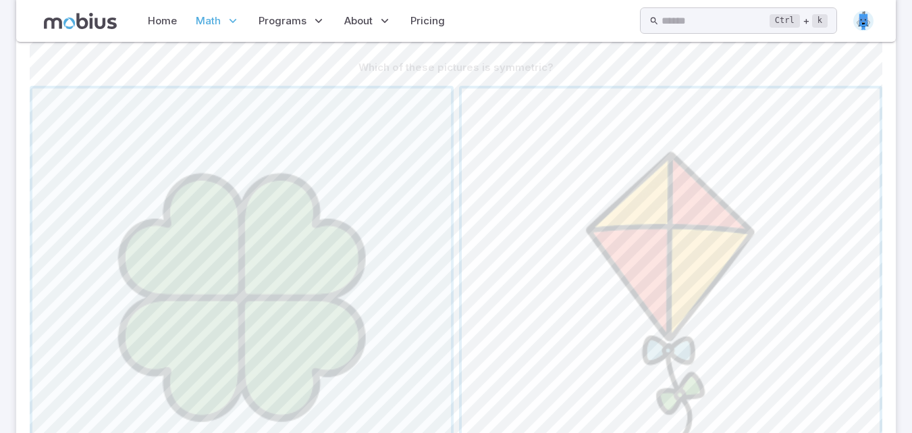
click at [552, 270] on span "button" at bounding box center [671, 297] width 419 height 419
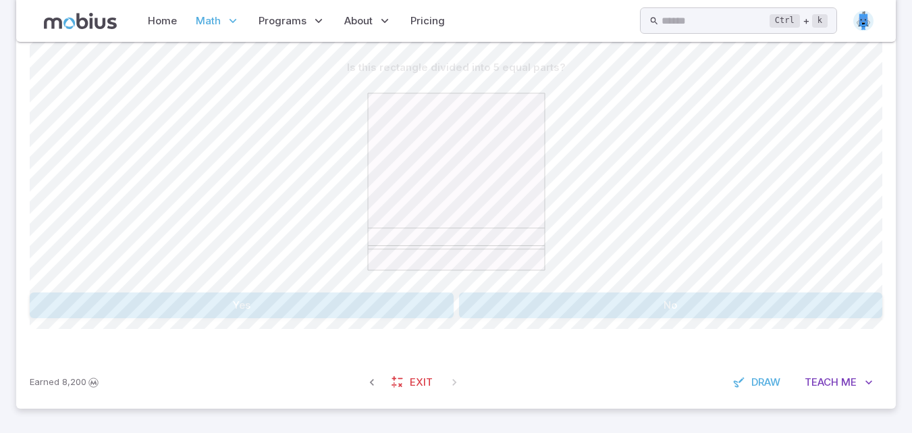
click at [556, 303] on button "No" at bounding box center [671, 305] width 424 height 26
click at [375, 303] on button "Yes" at bounding box center [242, 305] width 424 height 26
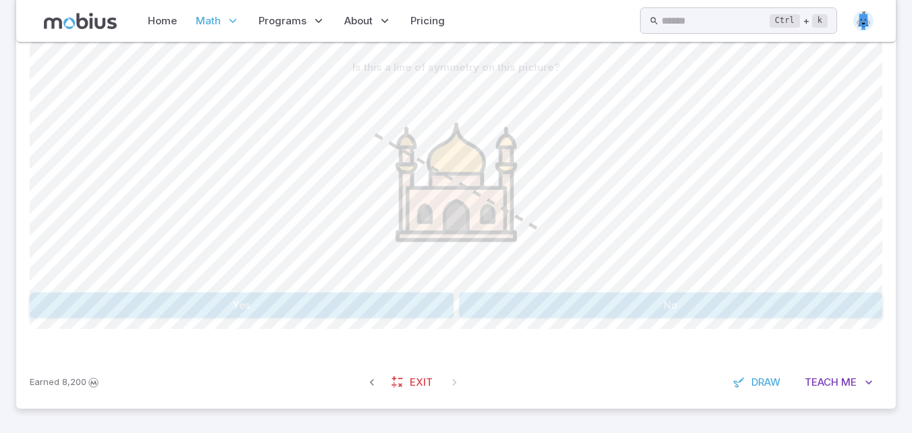
click at [644, 310] on button "No" at bounding box center [671, 305] width 424 height 26
click at [635, 301] on button "4" at bounding box center [671, 305] width 138 height 26
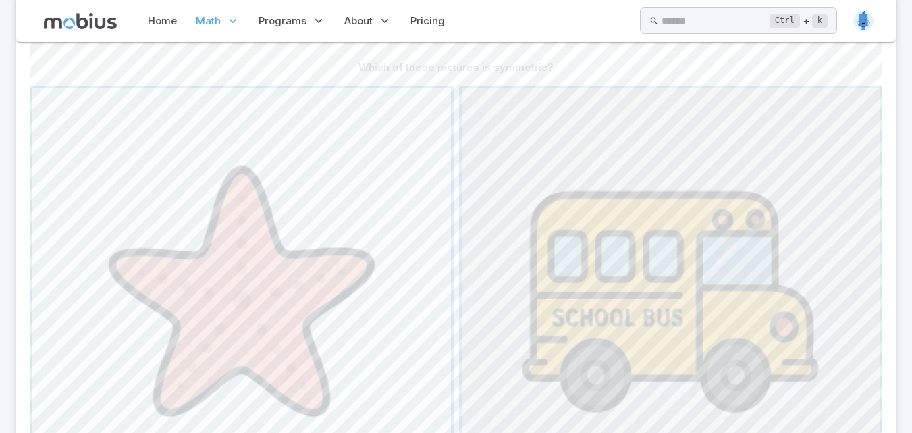
click at [635, 303] on span "button" at bounding box center [671, 297] width 419 height 419
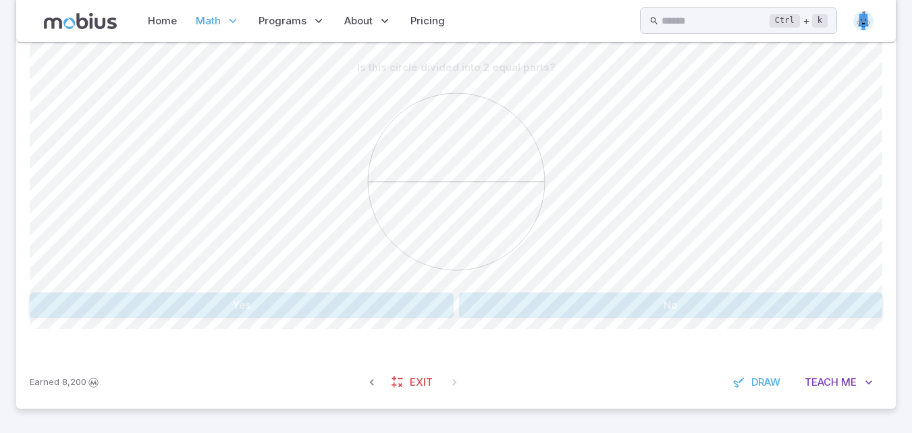
click at [334, 313] on button "Yes" at bounding box center [242, 305] width 424 height 26
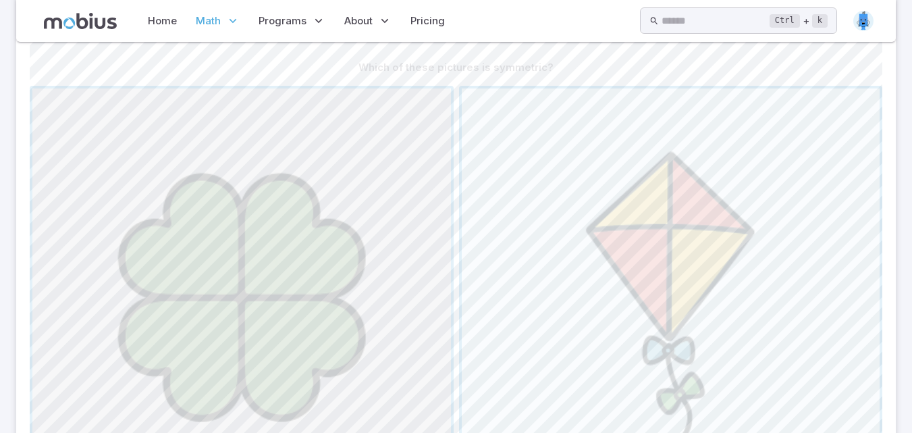
click at [332, 311] on span "button" at bounding box center [241, 297] width 419 height 419
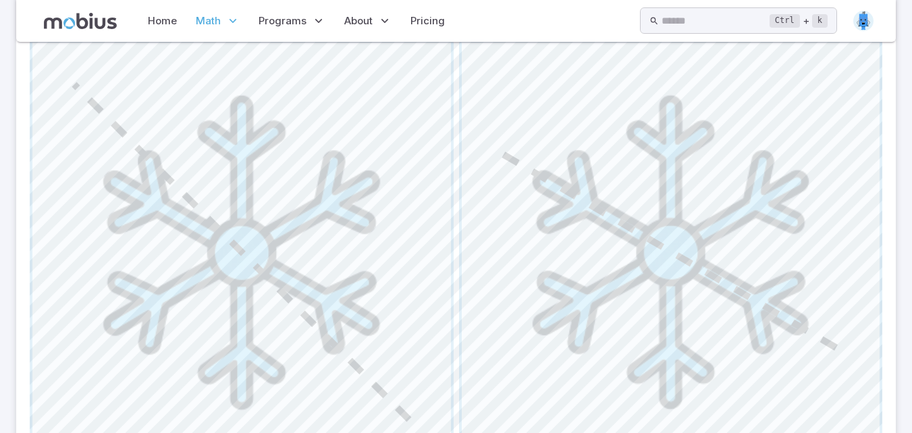
scroll to position [612, 0]
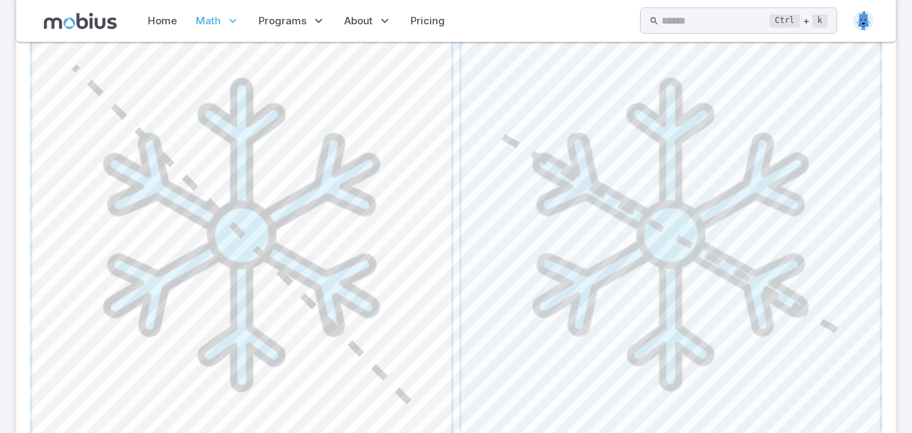
click at [304, 230] on span "button" at bounding box center [241, 234] width 419 height 419
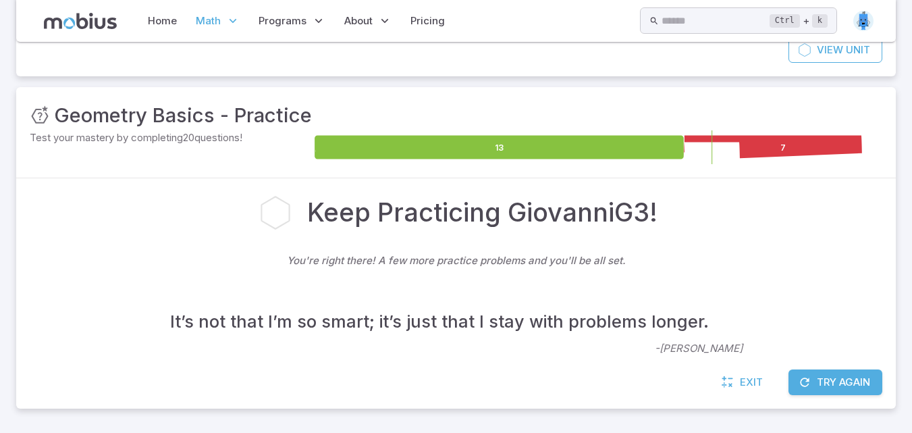
scroll to position [145, 0]
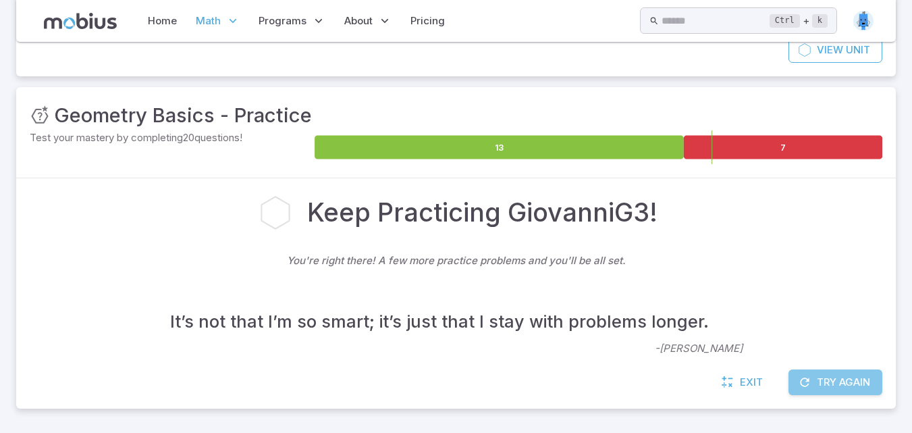
click at [820, 383] on button "Try Again" at bounding box center [836, 382] width 94 height 26
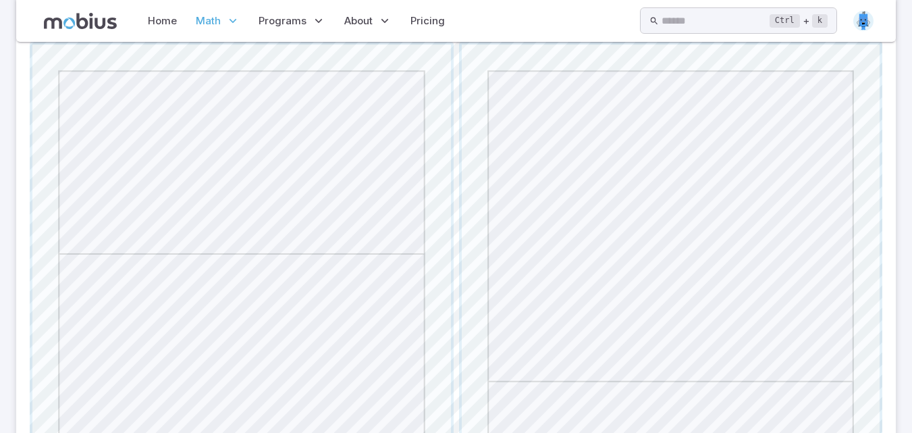
scroll to position [388, 0]
click at [88, 360] on span "button" at bounding box center [241, 251] width 419 height 419
click at [538, 265] on span "button" at bounding box center [671, 251] width 419 height 419
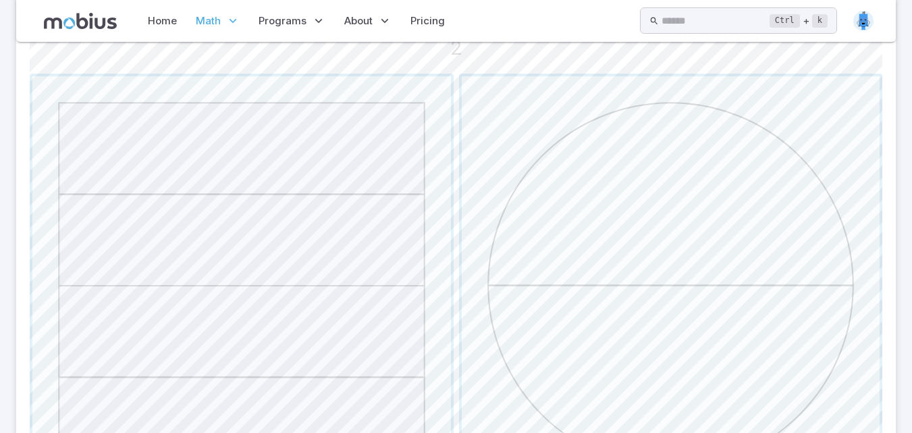
scroll to position [415, 0]
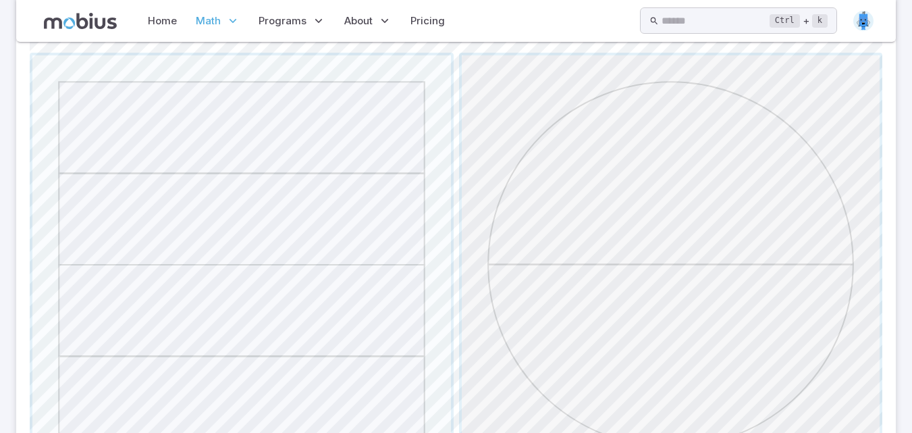
click at [541, 265] on span "button" at bounding box center [671, 264] width 419 height 419
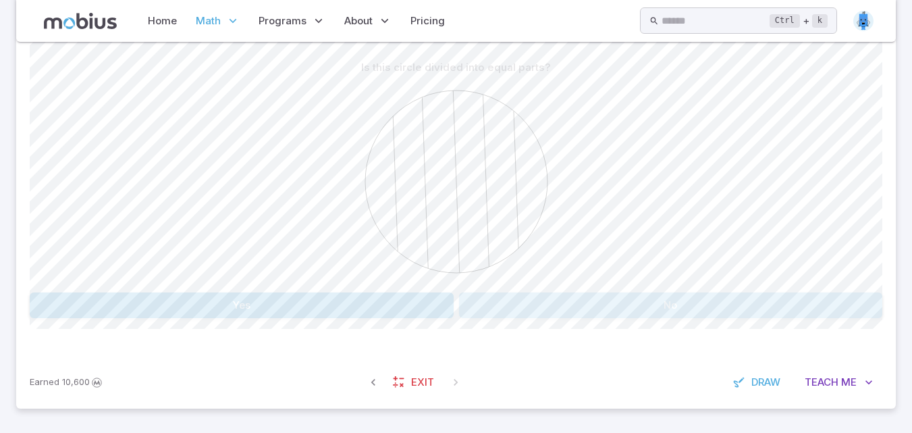
click at [556, 299] on button "No" at bounding box center [671, 305] width 424 height 26
click at [266, 308] on button "Yes" at bounding box center [242, 305] width 424 height 26
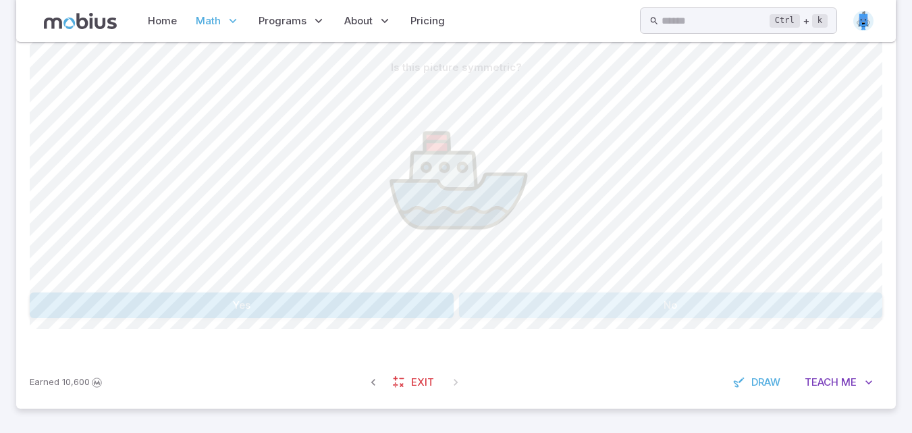
click at [465, 296] on button "No" at bounding box center [671, 305] width 424 height 26
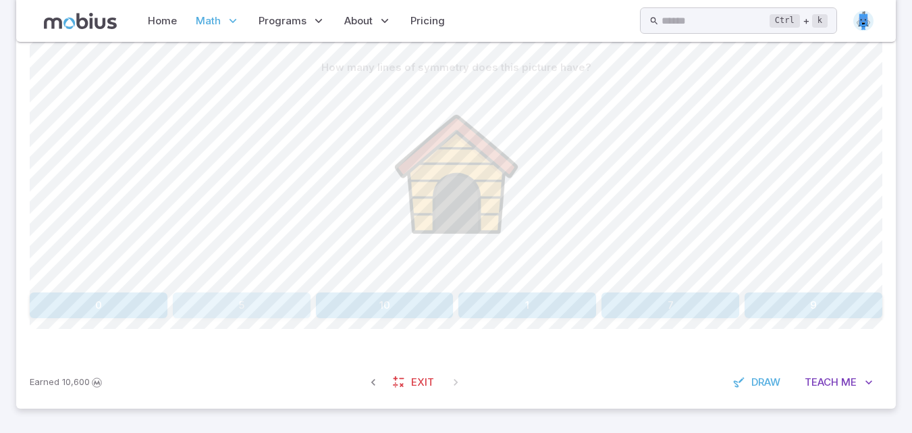
click at [282, 309] on button "5" at bounding box center [242, 305] width 138 height 26
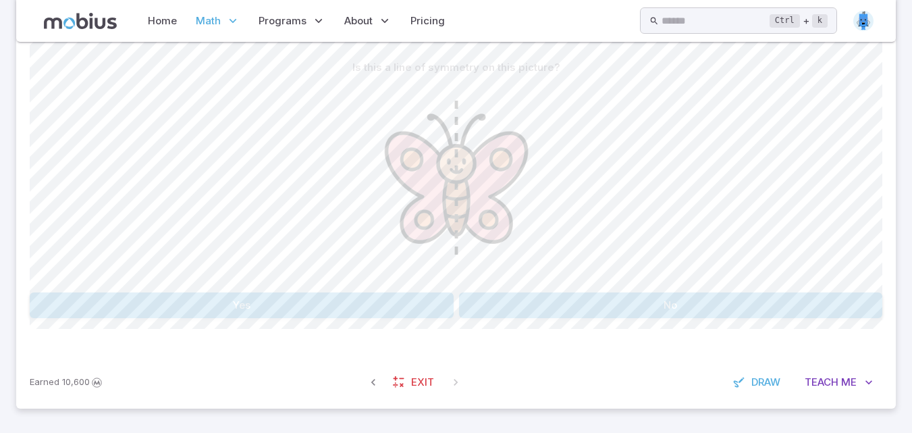
click at [282, 309] on button "Yes" at bounding box center [242, 305] width 424 height 26
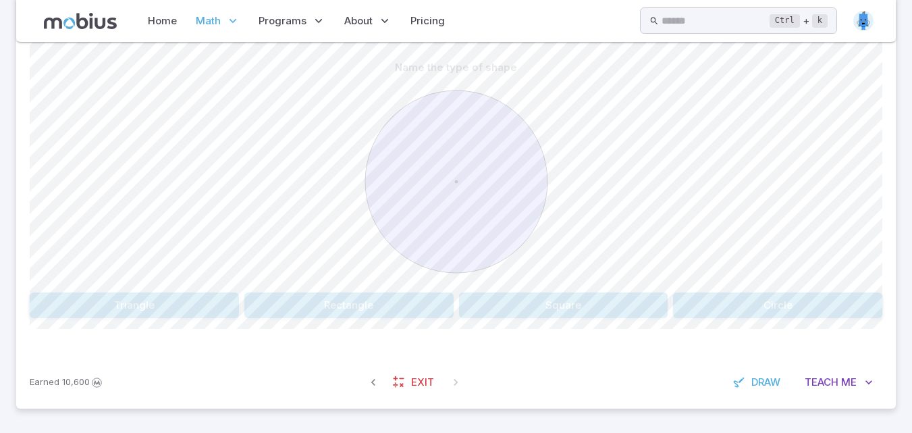
click at [852, 299] on button "Circle" at bounding box center [777, 305] width 209 height 26
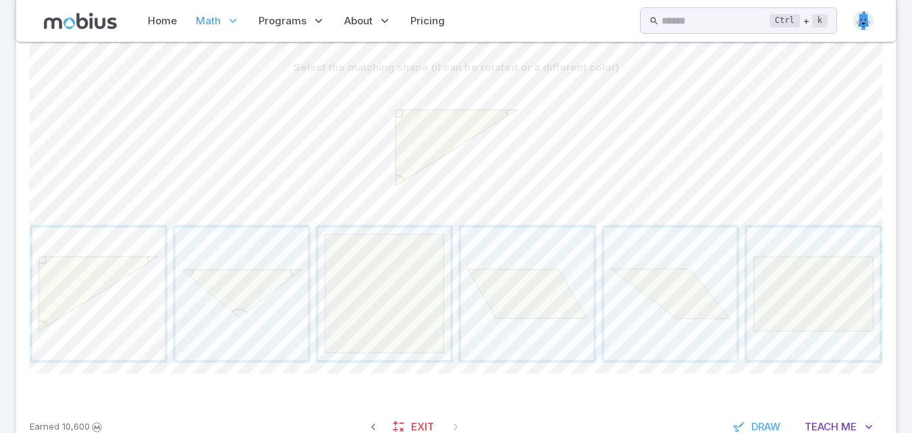
click at [103, 256] on span "button" at bounding box center [98, 294] width 132 height 132
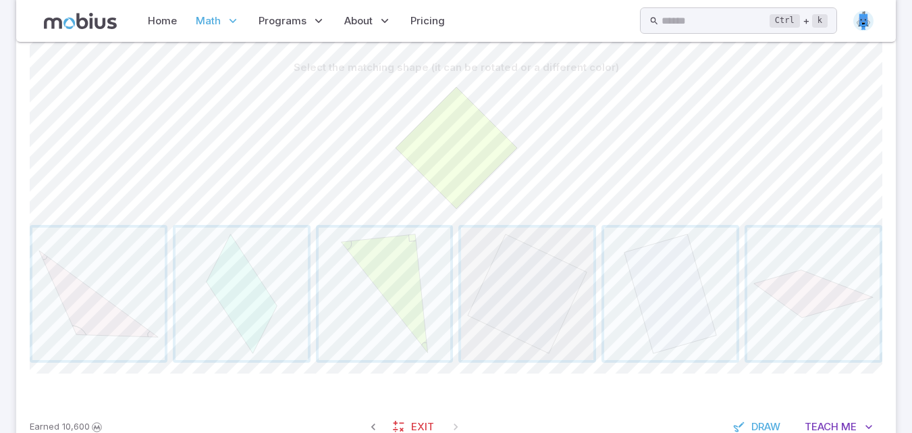
click at [488, 320] on span "button" at bounding box center [527, 294] width 132 height 132
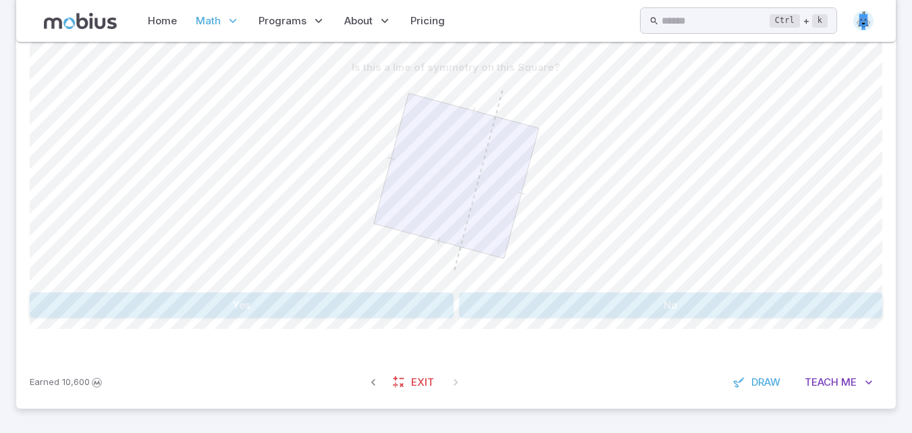
click at [685, 311] on button "No" at bounding box center [671, 305] width 424 height 26
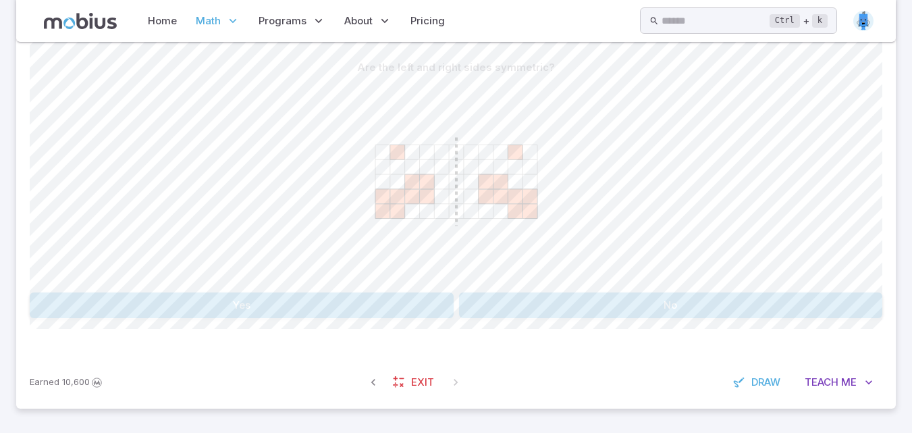
click at [683, 311] on button "No" at bounding box center [671, 305] width 424 height 26
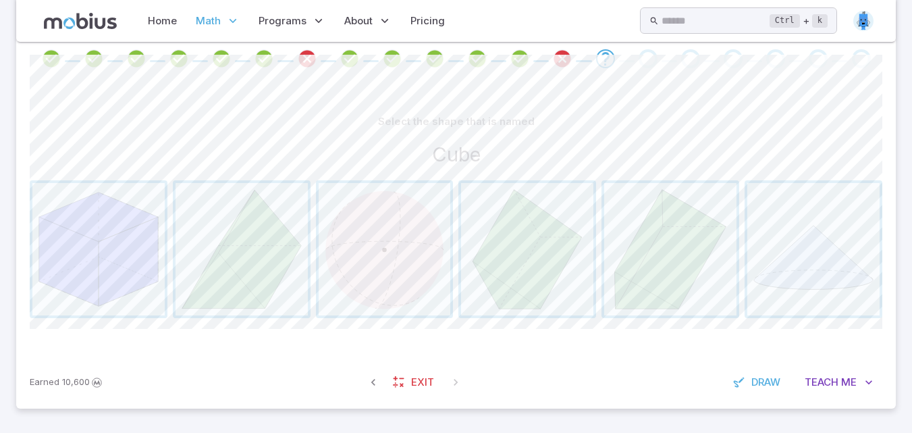
scroll to position [288, 0]
click at [41, 282] on span "button" at bounding box center [98, 249] width 132 height 132
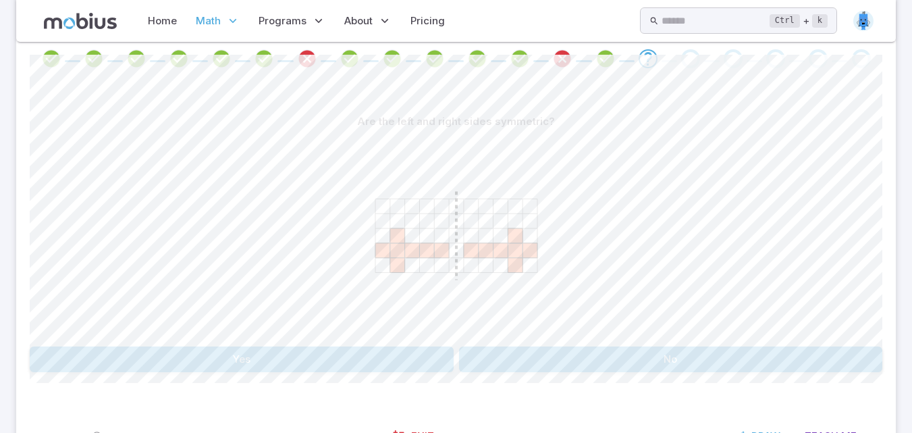
click at [230, 357] on button "Yes" at bounding box center [242, 359] width 424 height 26
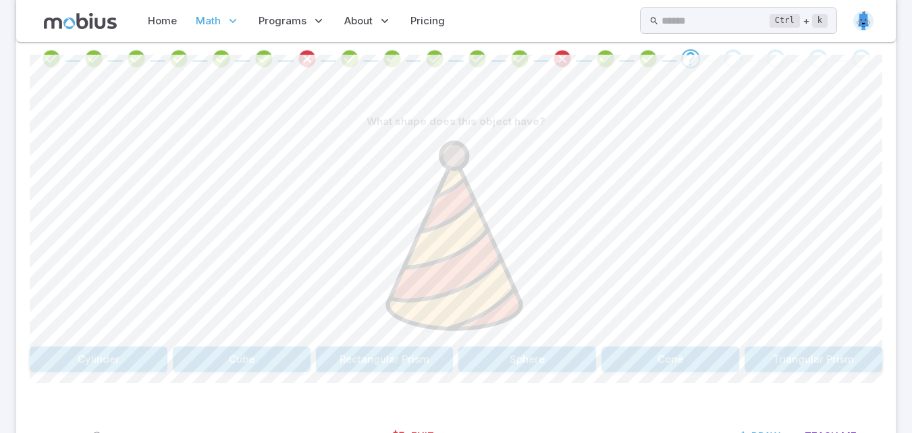
click at [641, 349] on button "Cone" at bounding box center [671, 359] width 138 height 26
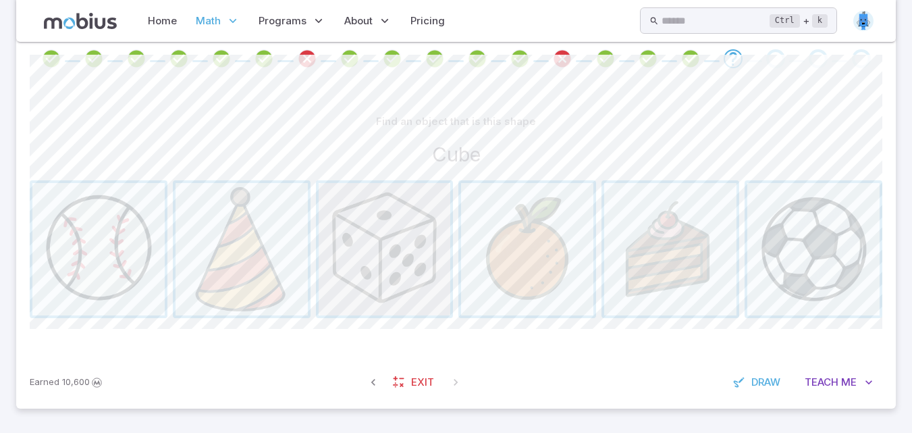
click at [426, 297] on span "button" at bounding box center [385, 249] width 132 height 132
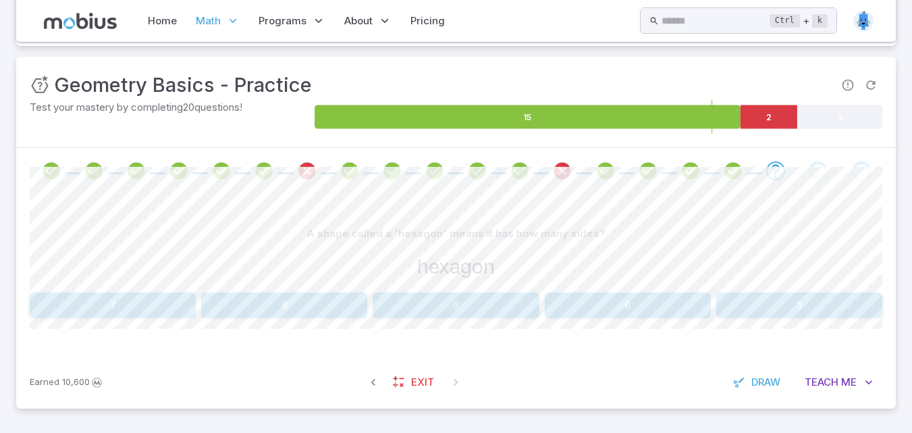
click at [615, 296] on button "6" at bounding box center [628, 305] width 166 height 26
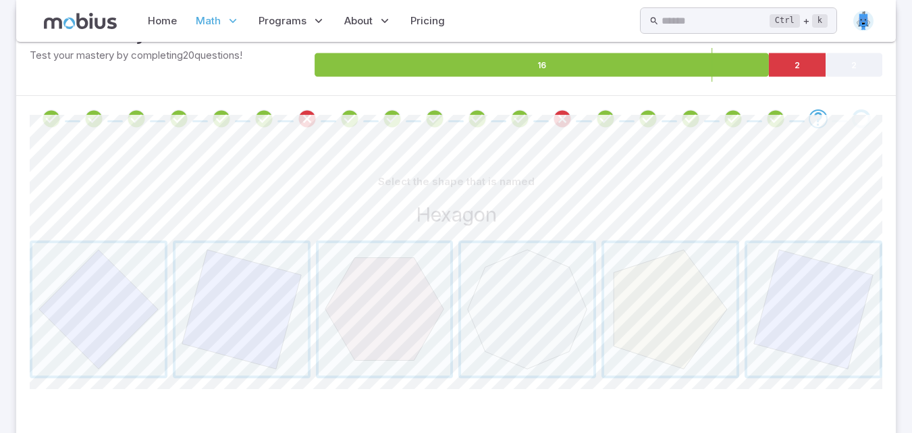
scroll to position [230, 0]
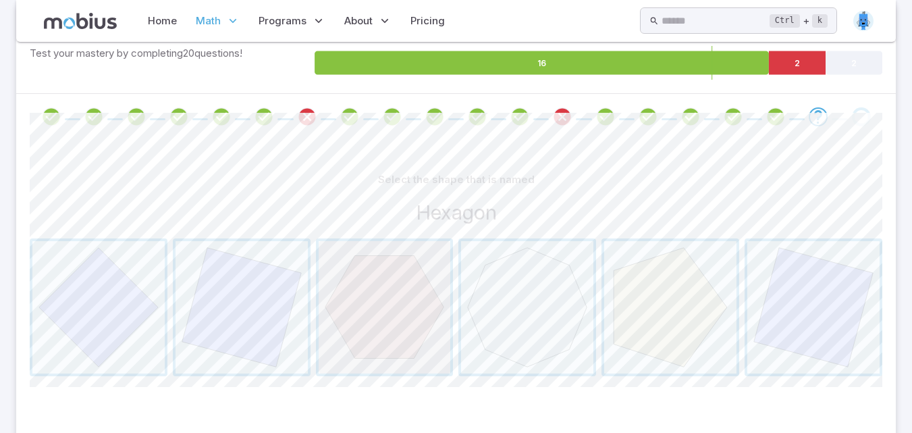
click at [377, 288] on span "button" at bounding box center [385, 307] width 132 height 132
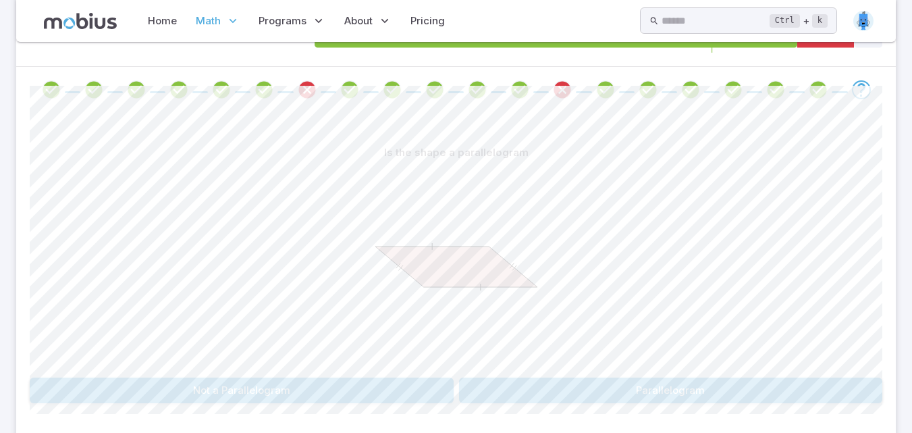
scroll to position [284, 0]
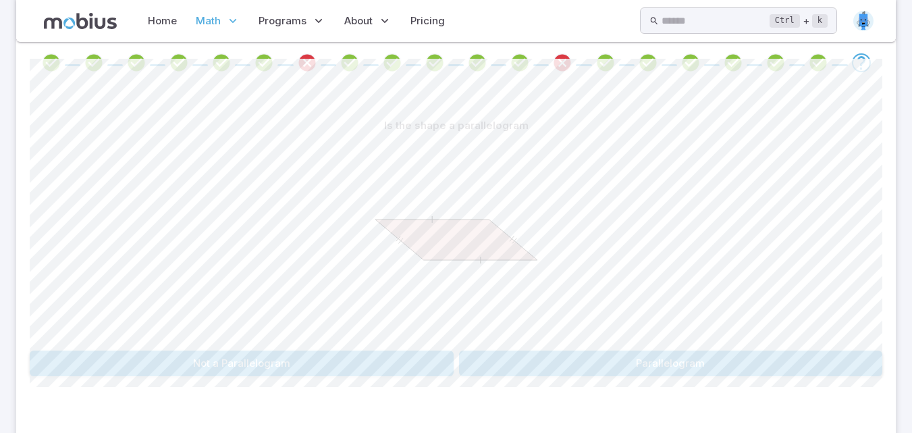
click at [588, 366] on button "Parallelogram" at bounding box center [671, 363] width 424 height 26
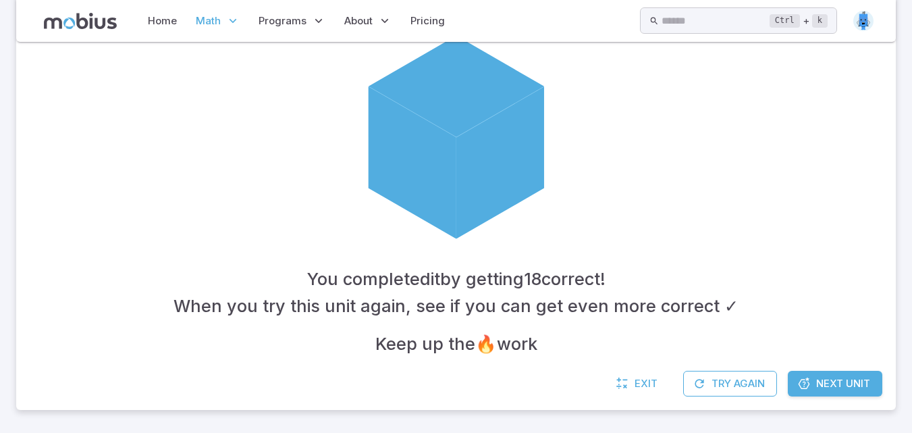
scroll to position [359, 0]
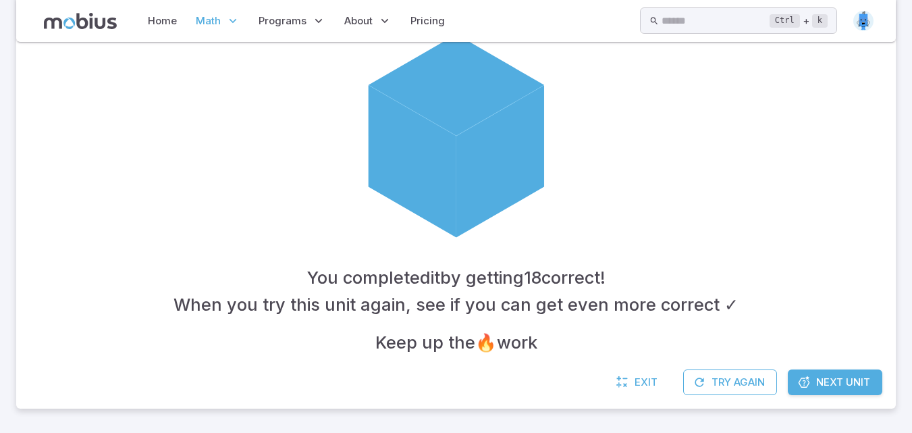
click at [854, 383] on span "Next Unit" at bounding box center [843, 382] width 54 height 15
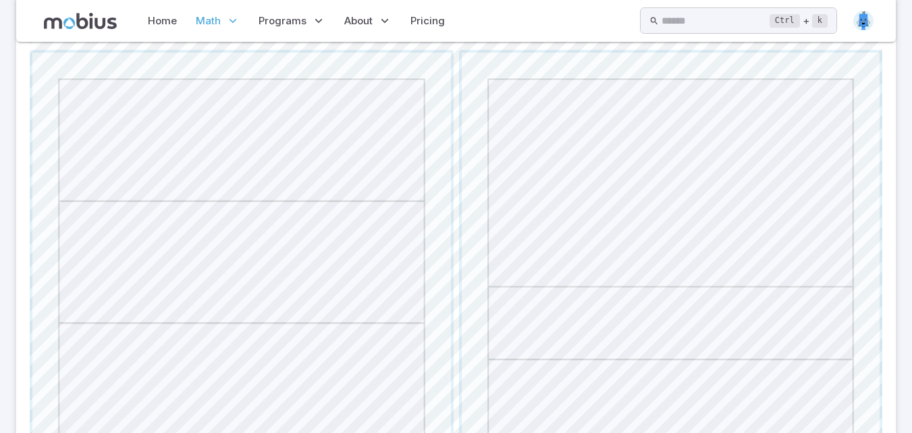
scroll to position [405, 0]
click at [353, 368] on span "button" at bounding box center [241, 234] width 419 height 419
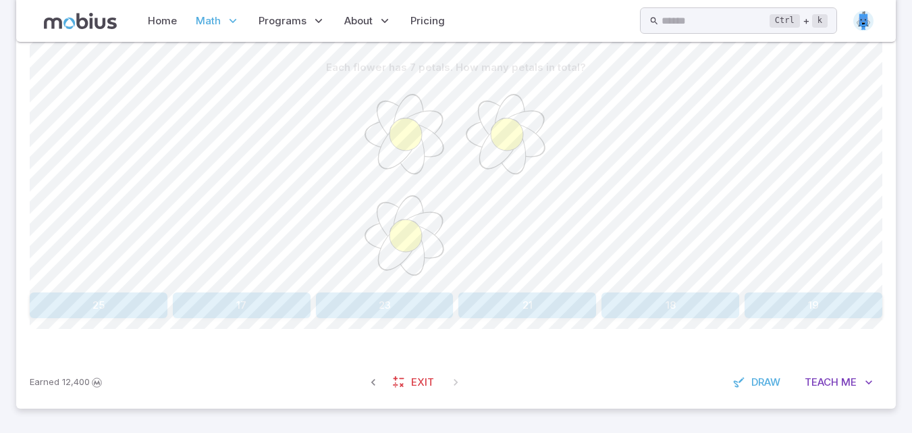
scroll to position [342, 0]
click at [512, 301] on button "21" at bounding box center [528, 305] width 138 height 26
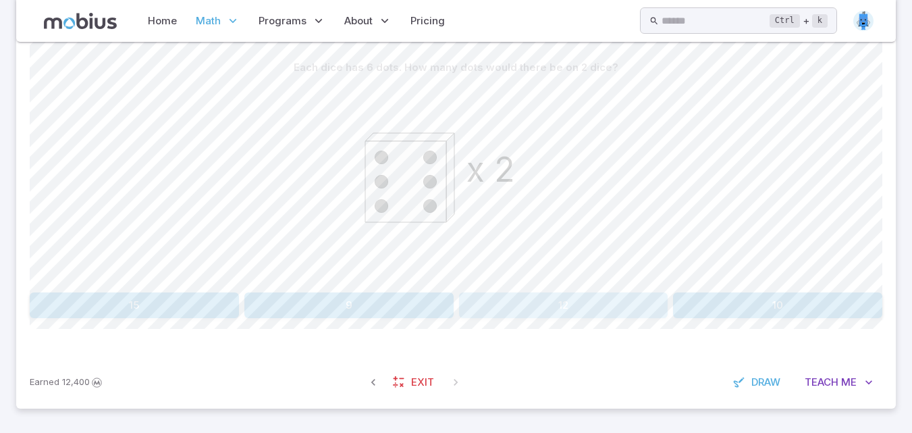
click at [511, 301] on button "12" at bounding box center [563, 305] width 209 height 26
click at [107, 301] on button "16" at bounding box center [113, 305] width 166 height 26
click at [107, 301] on button "34" at bounding box center [99, 305] width 138 height 26
click at [573, 302] on button "24" at bounding box center [628, 305] width 166 height 26
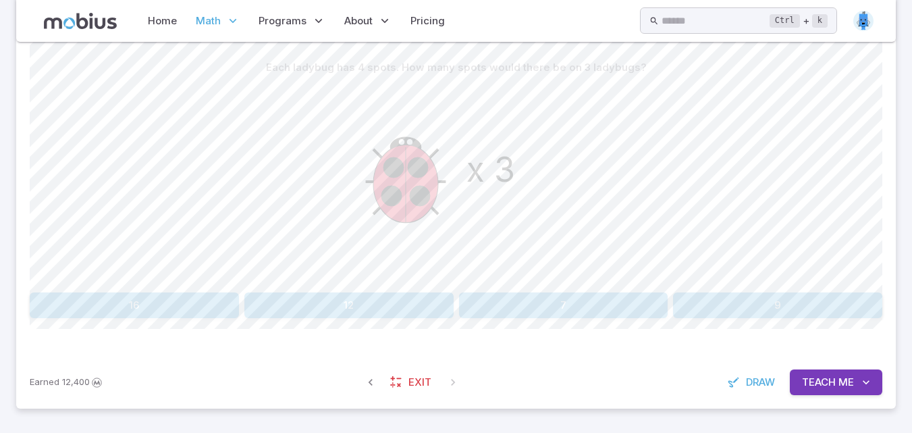
click at [309, 311] on button "12" at bounding box center [348, 305] width 209 height 26
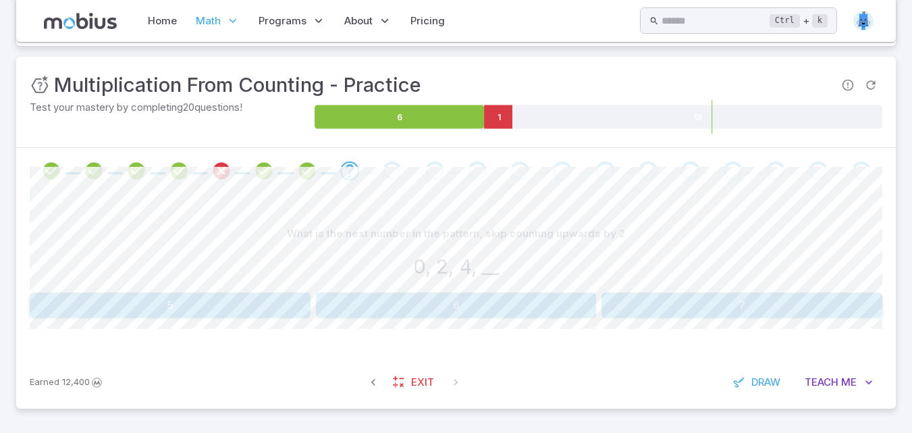
scroll to position [176, 0]
click at [427, 295] on button "6" at bounding box center [456, 305] width 281 height 26
click at [419, 299] on button "15, 17, 19" at bounding box center [385, 305] width 138 height 26
click at [652, 298] on button "10" at bounding box center [671, 305] width 424 height 26
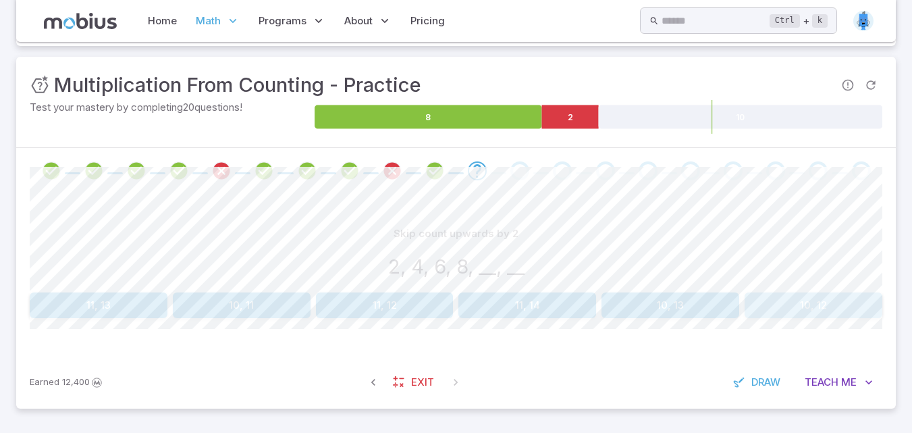
click at [808, 303] on button "10, 12" at bounding box center [814, 305] width 138 height 26
click at [677, 302] on button "16, 20" at bounding box center [671, 305] width 138 height 26
click at [357, 308] on button "40, 60" at bounding box center [385, 305] width 138 height 26
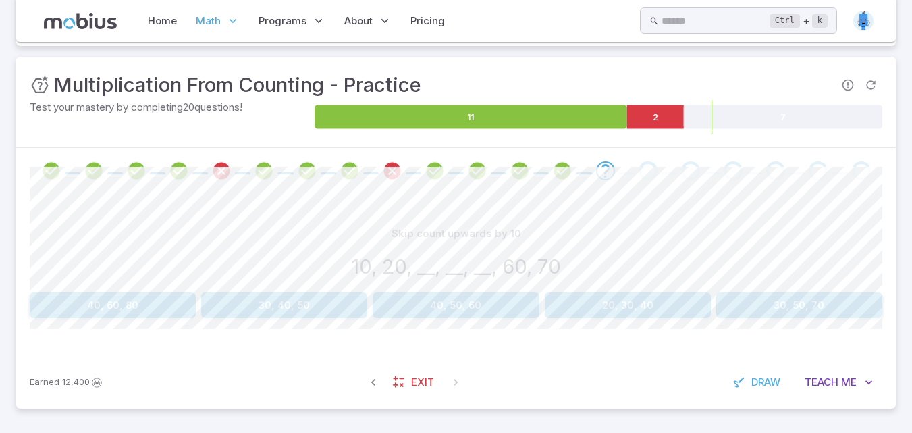
click at [337, 303] on button "30, 40, 50" at bounding box center [284, 305] width 166 height 26
click at [786, 312] on button "4, 2" at bounding box center [814, 305] width 138 height 26
click at [242, 300] on button "10, 8" at bounding box center [242, 305] width 138 height 26
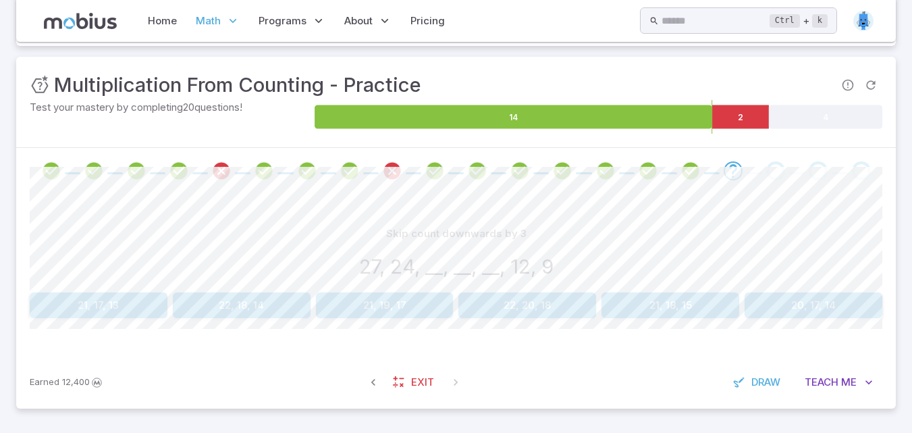
click at [667, 329] on div "Skip count downwards by 3 27, 24, __, __, __, 12, 9 21, 17, 13 22, 18, 14 21, 1…" at bounding box center [456, 275] width 853 height 162
click at [676, 313] on button "21, 18, 15" at bounding box center [671, 305] width 138 height 26
click at [794, 303] on button "24" at bounding box center [814, 305] width 138 height 26
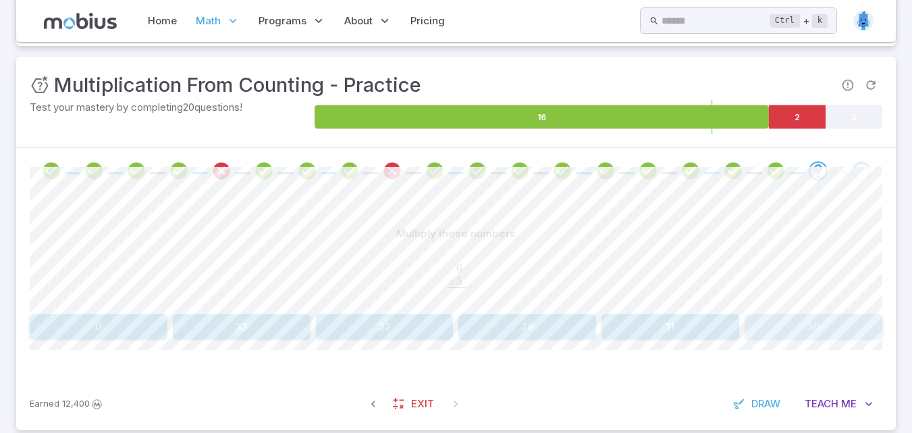
click at [845, 324] on button "30" at bounding box center [814, 327] width 138 height 26
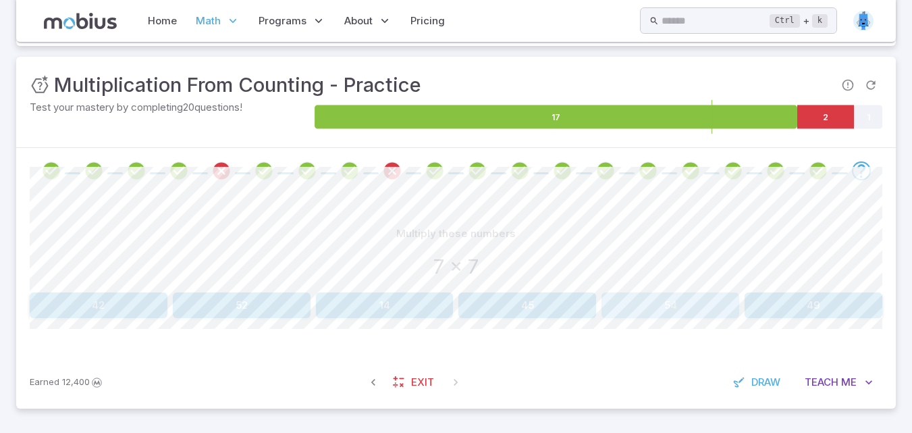
click at [615, 301] on button "54" at bounding box center [671, 305] width 138 height 26
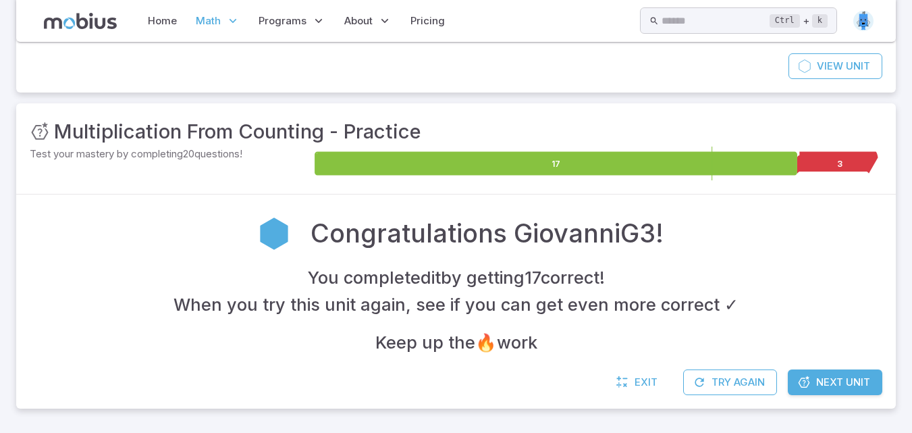
scroll to position [129, 0]
click at [867, 373] on div "Unit Mastery : Multiplication From Counting - Practice Test your mastery by com…" at bounding box center [456, 255] width 880 height 305
click at [760, 274] on div "You completed it by getting 17 correct ! When you try this unit again, see if y…" at bounding box center [456, 310] width 853 height 92
click at [799, 70] on icon at bounding box center [805, 66] width 14 height 14
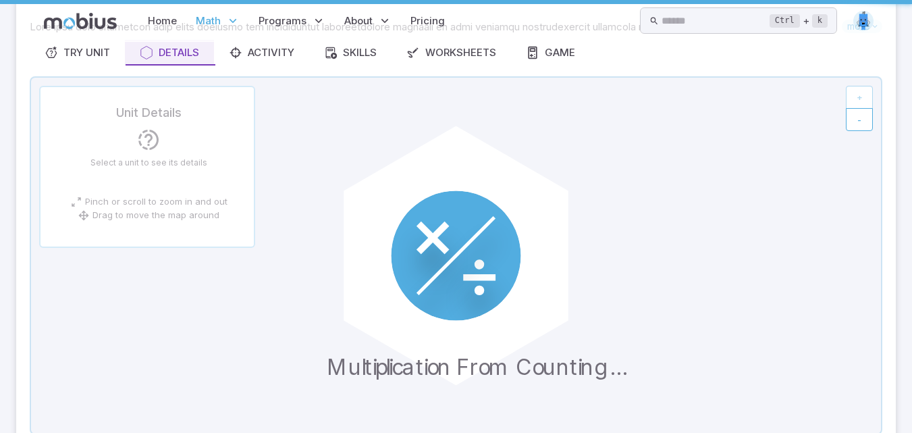
scroll to position [0, 0]
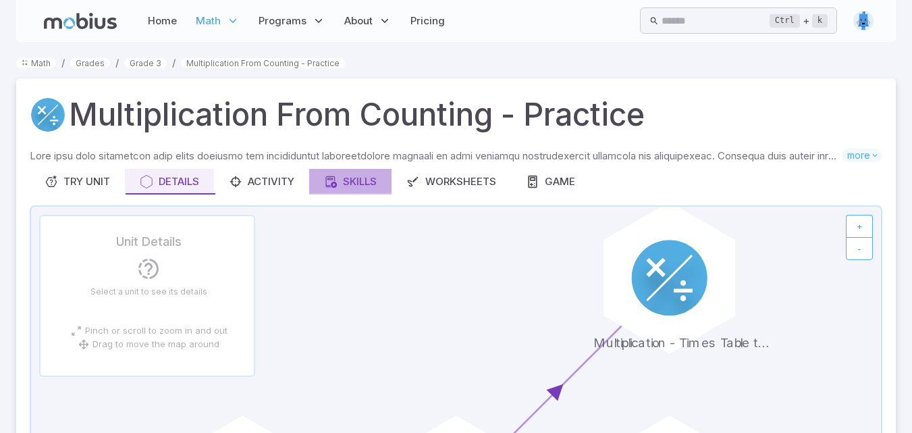
click at [377, 183] on div "Skills" at bounding box center [350, 181] width 53 height 15
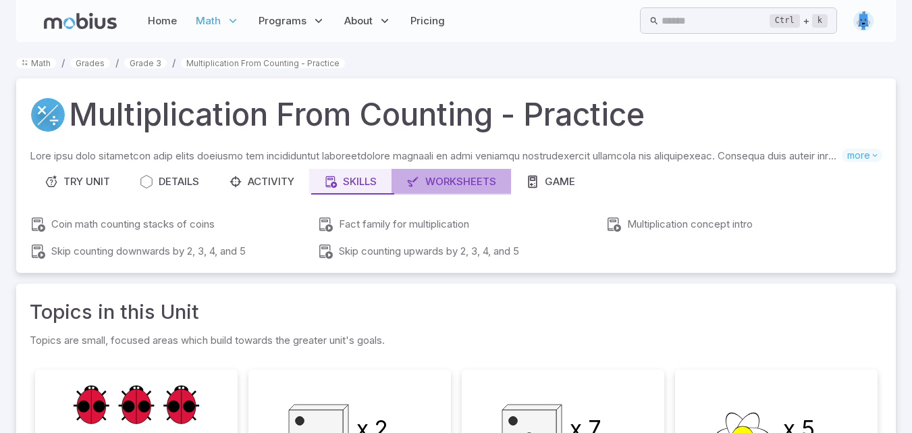
click at [479, 184] on div "Worksheets" at bounding box center [452, 181] width 90 height 15
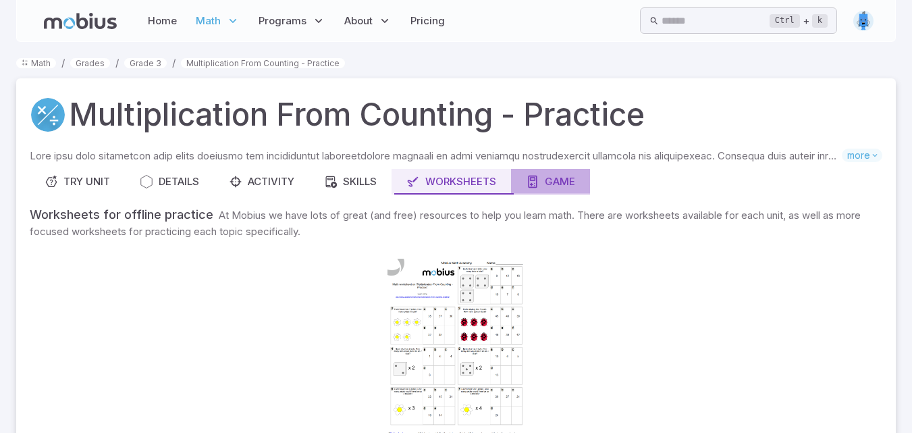
click at [540, 172] on link "Game" at bounding box center [550, 182] width 79 height 26
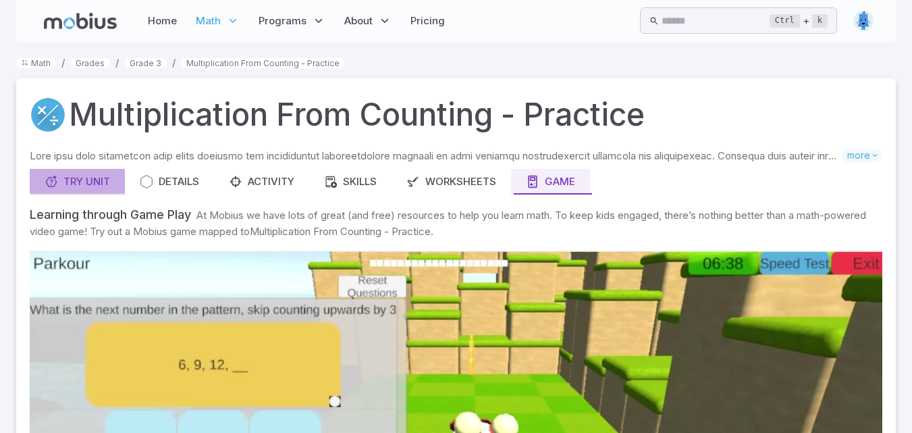
click at [67, 174] on link "Try Unit" at bounding box center [77, 182] width 95 height 26
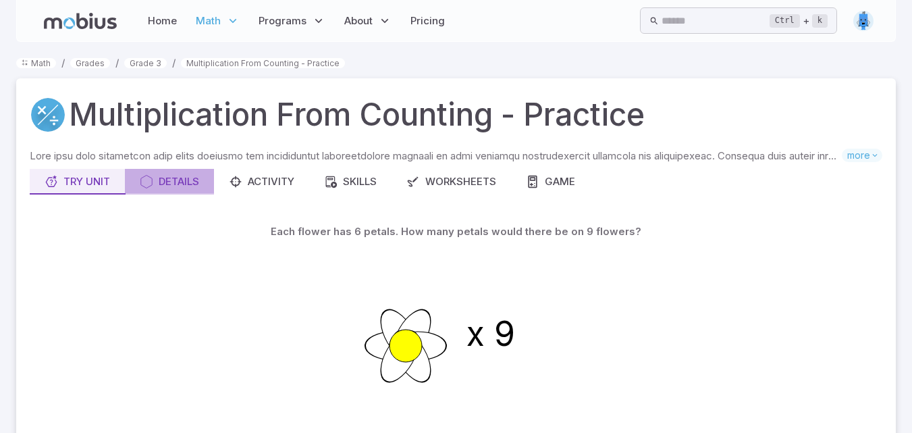
click at [207, 175] on link "Details" at bounding box center [169, 182] width 89 height 26
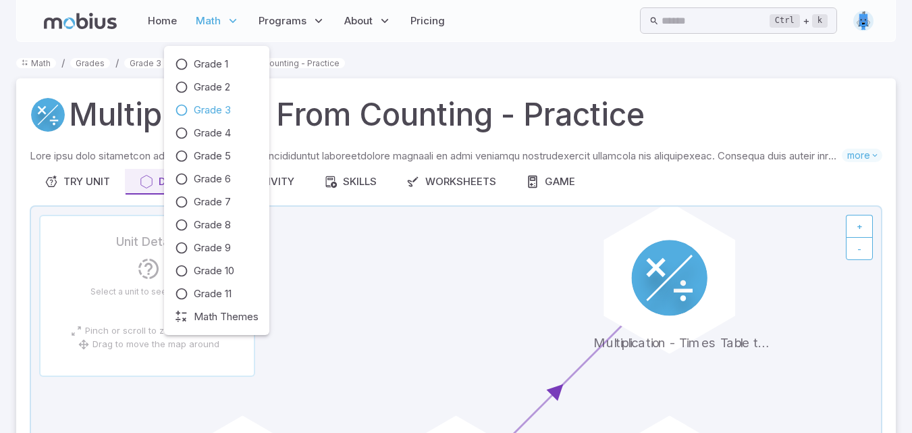
click at [226, 20] on icon at bounding box center [233, 21] width 14 height 14
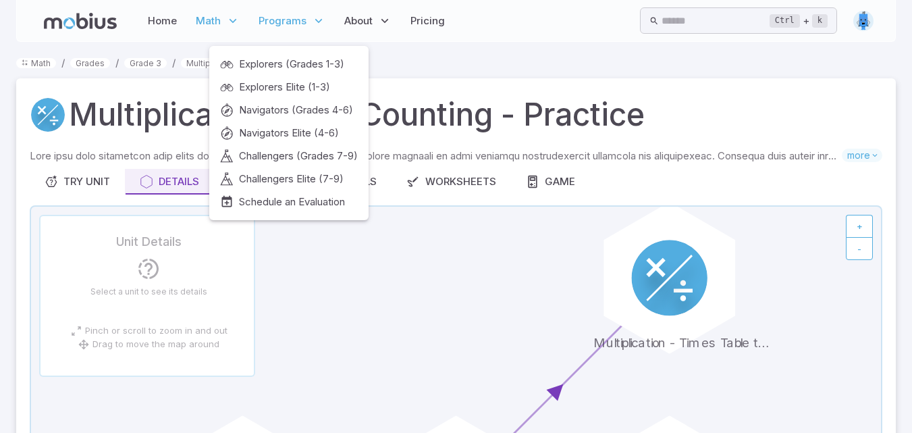
click at [311, 10] on p "Programs" at bounding box center [292, 20] width 75 height 31
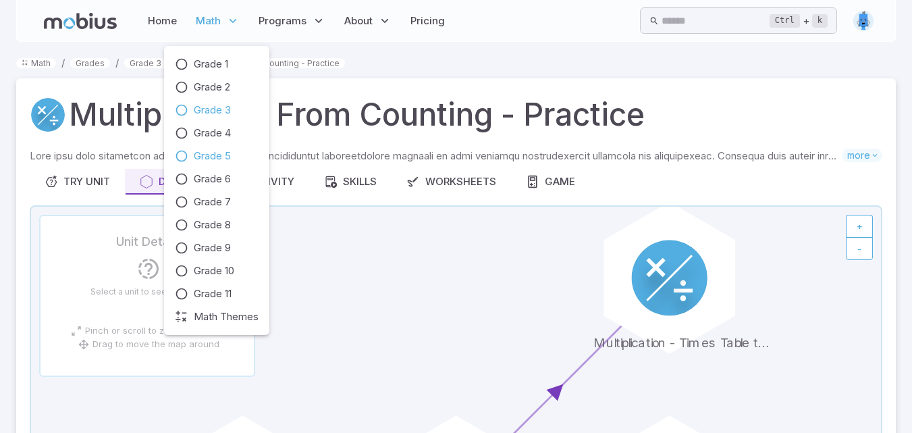
click at [218, 153] on span "Grade 5" at bounding box center [212, 156] width 37 height 15
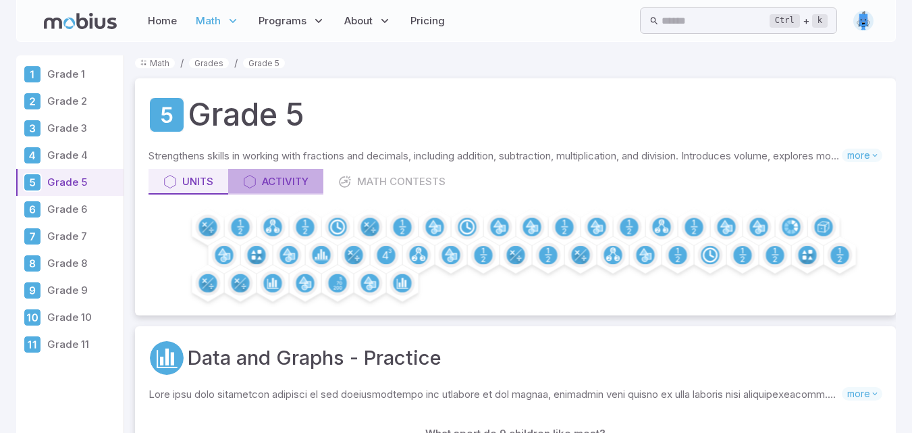
click at [251, 176] on icon at bounding box center [250, 182] width 14 height 14
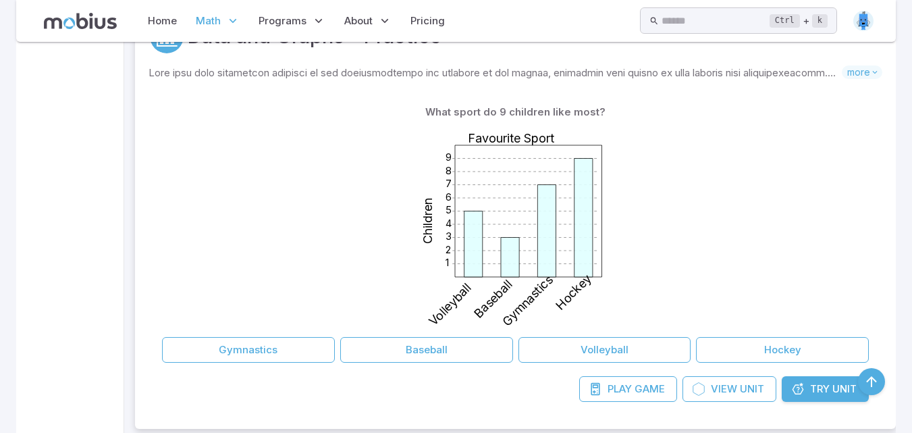
scroll to position [723, 0]
click at [798, 342] on button "Hockey" at bounding box center [782, 349] width 173 height 26
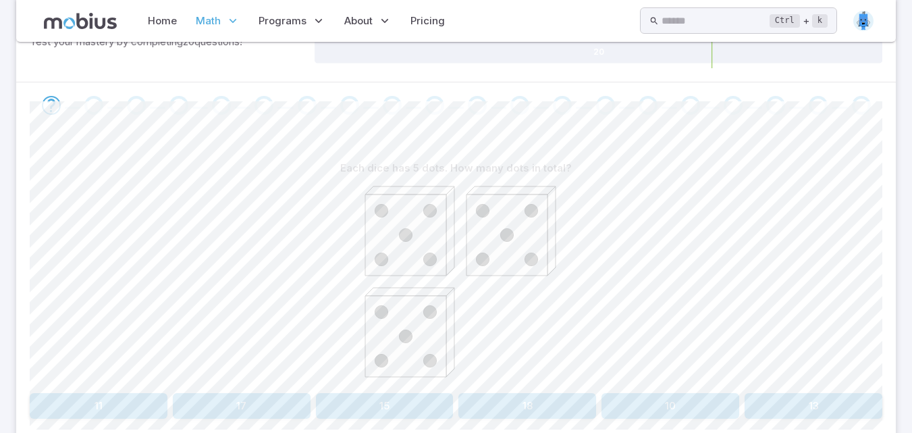
scroll to position [243, 0]
click at [401, 401] on button "15" at bounding box center [385, 404] width 138 height 26
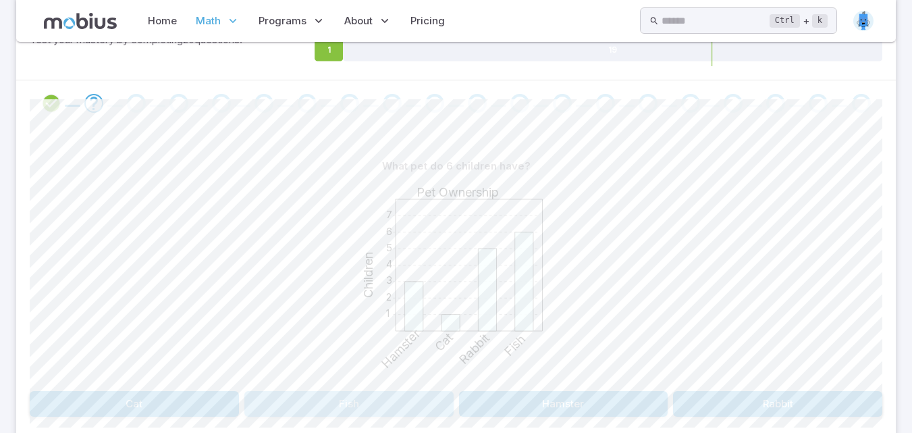
click at [401, 402] on button "Fish" at bounding box center [348, 404] width 209 height 26
click at [508, 401] on button "Dog" at bounding box center [456, 404] width 281 height 26
click at [396, 398] on button "Fish" at bounding box center [348, 404] width 209 height 26
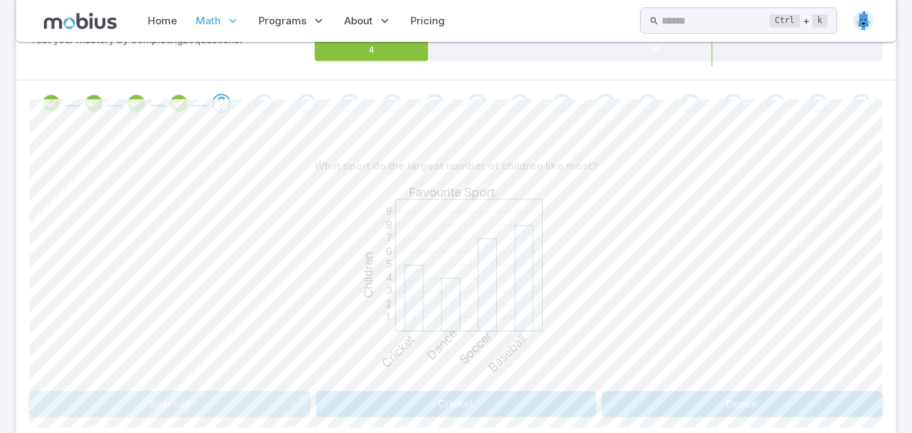
click at [172, 400] on button "Baseball" at bounding box center [170, 404] width 281 height 26
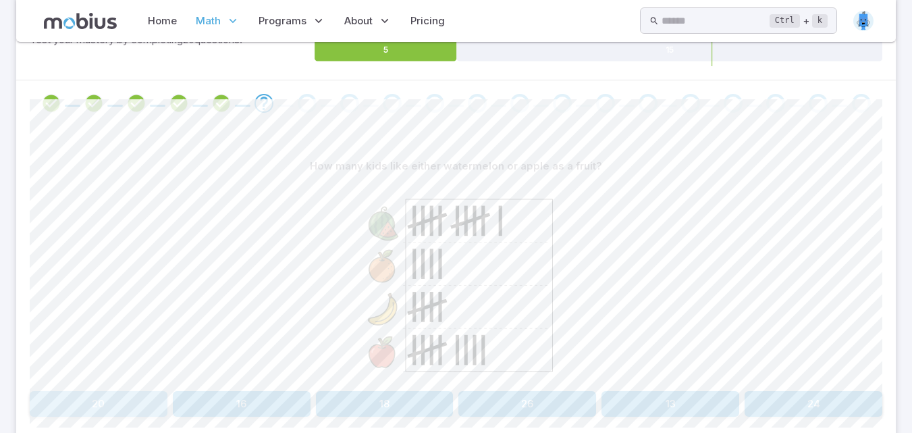
click at [98, 411] on button "20" at bounding box center [99, 404] width 138 height 26
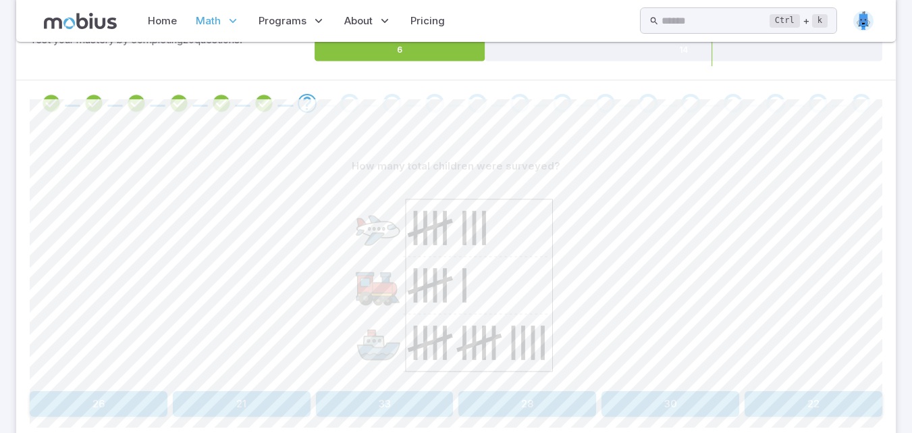
click at [514, 396] on button "28" at bounding box center [528, 404] width 138 height 26
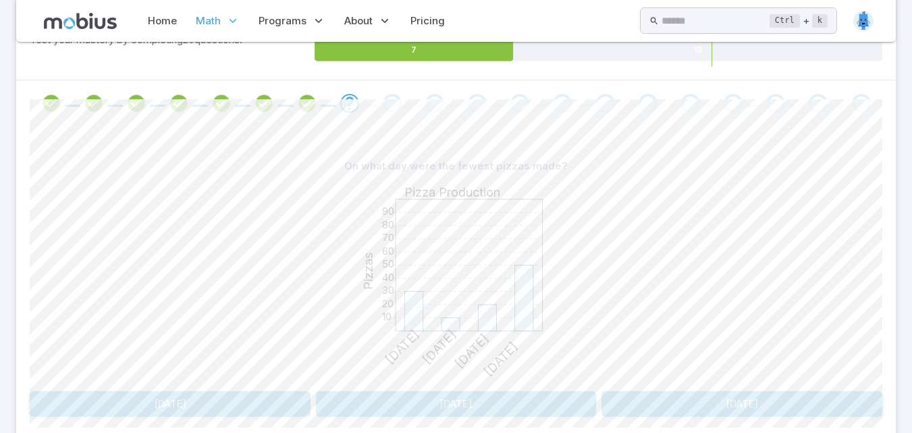
click at [466, 394] on button "[DATE]" at bounding box center [456, 404] width 281 height 26
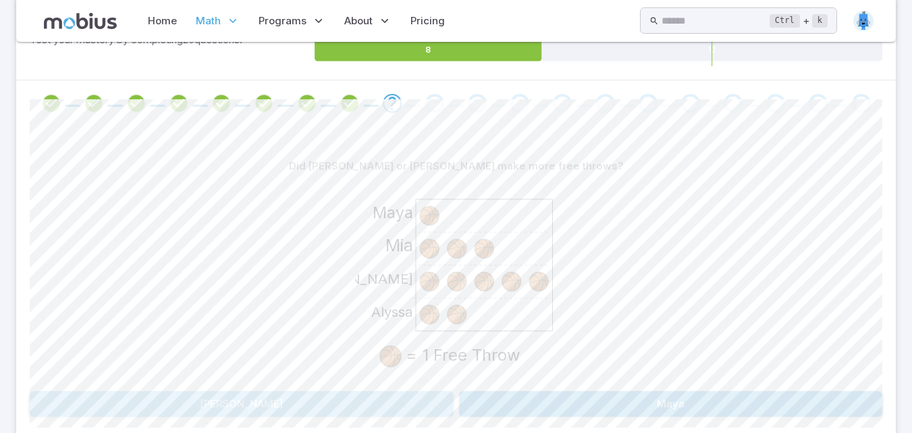
click at [323, 401] on button "[PERSON_NAME]" at bounding box center [242, 404] width 424 height 26
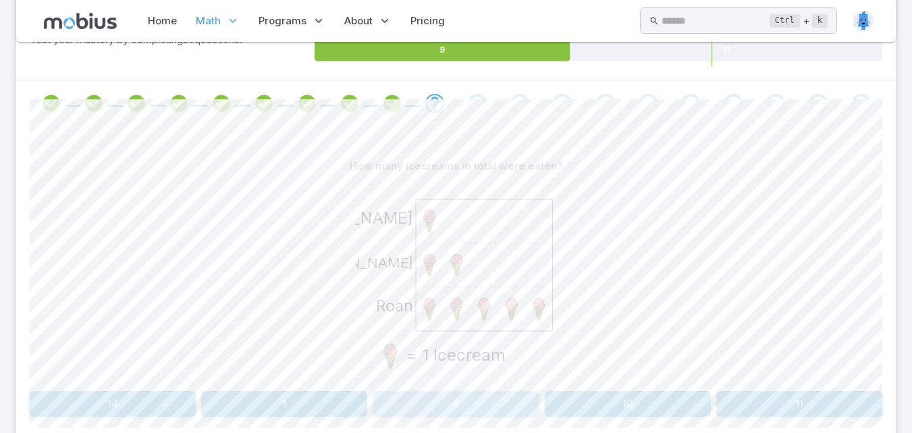
click at [445, 398] on button "8" at bounding box center [456, 404] width 166 height 26
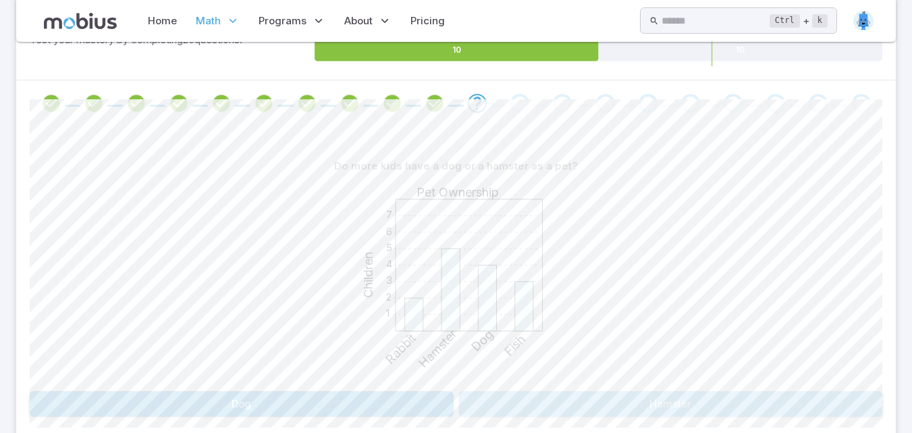
click at [579, 405] on button "Hamster" at bounding box center [671, 404] width 424 height 26
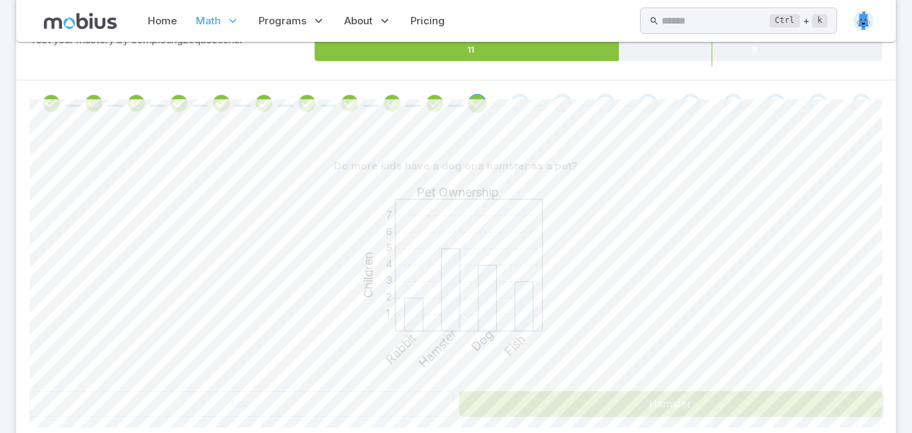
click at [579, 405] on button "Hamster" at bounding box center [671, 404] width 424 height 26
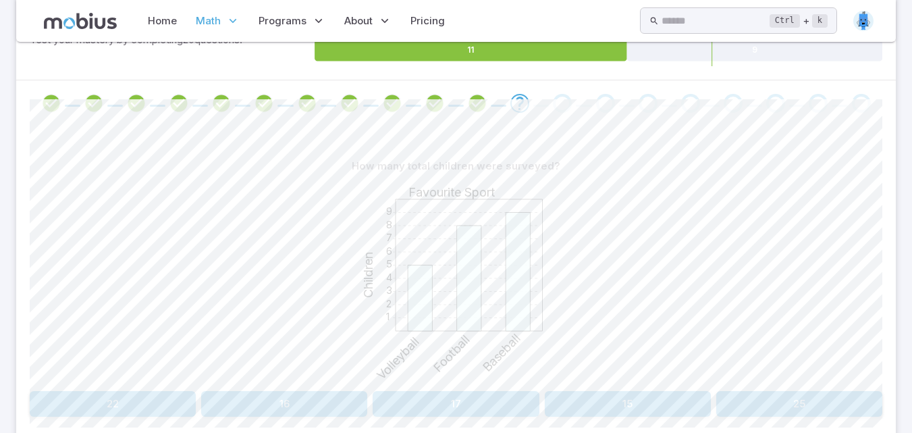
click at [115, 400] on button "22" at bounding box center [113, 404] width 166 height 26
click at [95, 407] on button "65" at bounding box center [99, 404] width 138 height 26
click at [535, 400] on button "Hamster and Dog" at bounding box center [563, 404] width 209 height 26
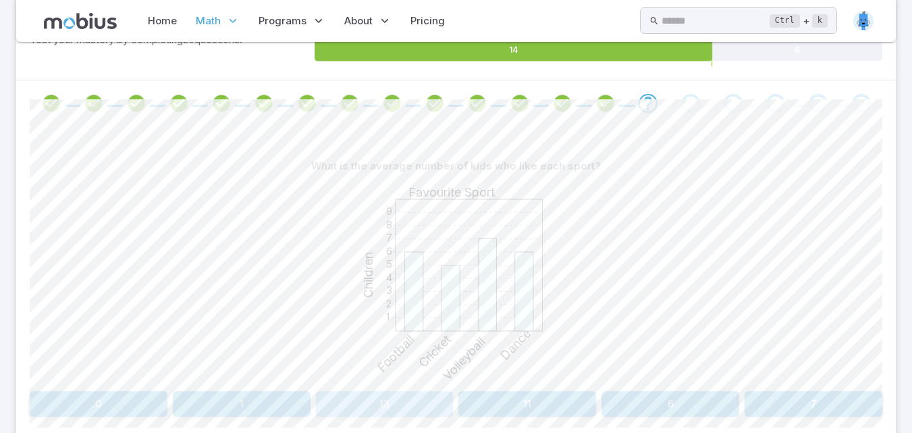
click at [390, 401] on button "13" at bounding box center [385, 404] width 138 height 26
click at [374, 139] on div "What is the average number of kids who own one of these types of pets? 1 2 3 4 …" at bounding box center [456, 290] width 853 height 328
click at [823, 400] on button "4" at bounding box center [814, 404] width 138 height 26
click at [99, 408] on button "25" at bounding box center [99, 404] width 138 height 26
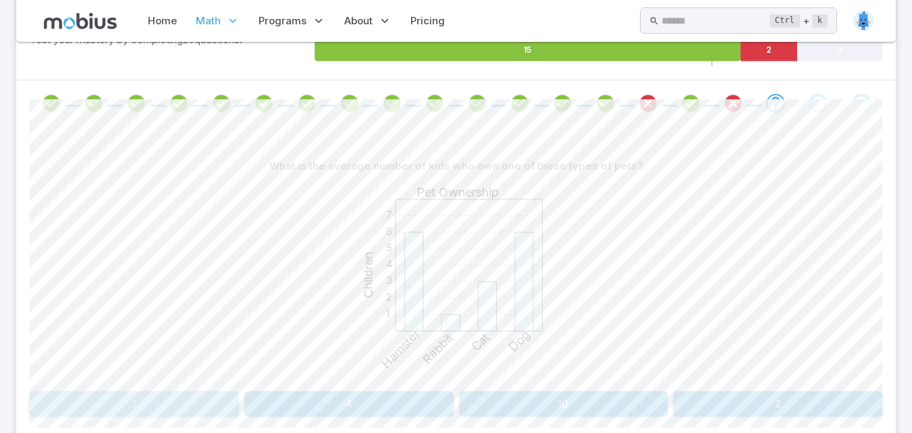
click at [122, 411] on button "3" at bounding box center [134, 404] width 209 height 26
click at [645, 394] on button "Toronto" at bounding box center [671, 404] width 424 height 26
click at [646, 400] on button "Dance and Hockey" at bounding box center [671, 404] width 424 height 26
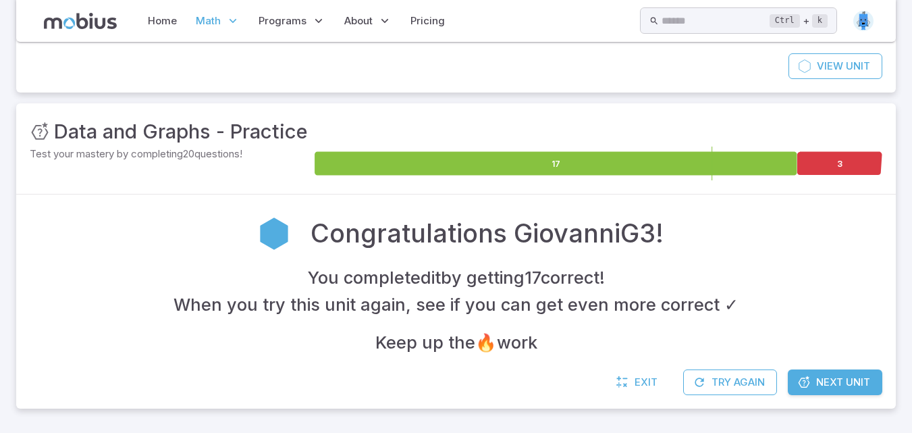
scroll to position [129, 0]
click at [840, 388] on span "Next Unit" at bounding box center [843, 382] width 54 height 15
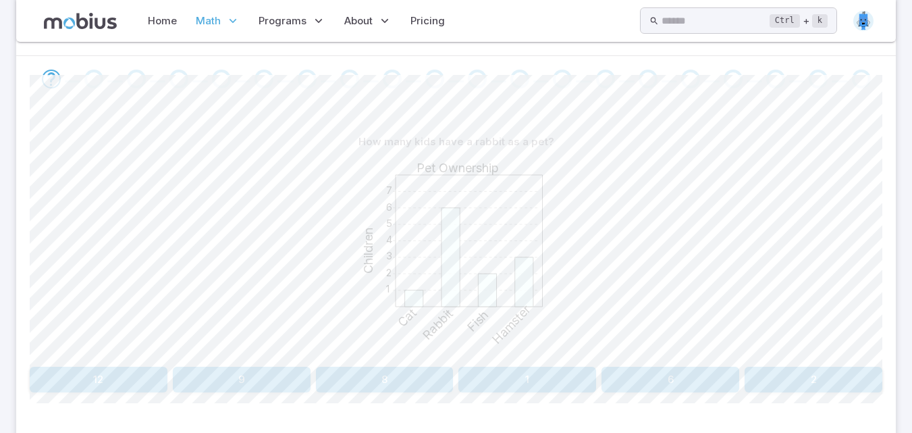
scroll to position [270, 0]
click at [689, 383] on button "6" at bounding box center [671, 377] width 138 height 26
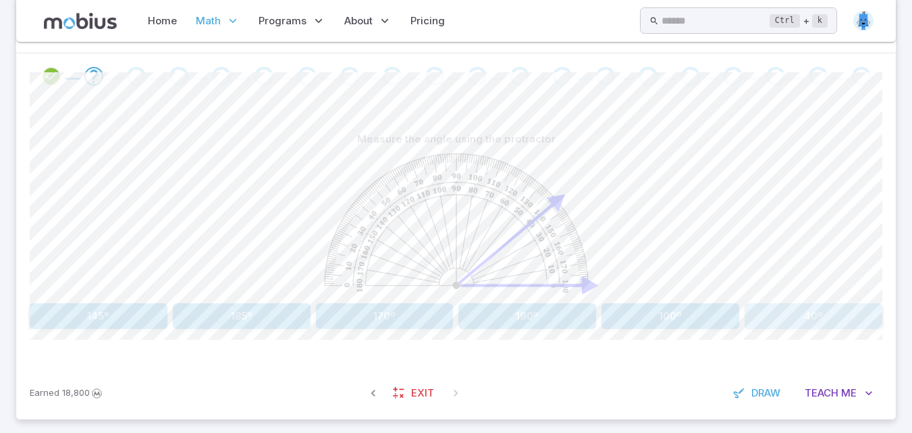
click at [810, 311] on button "40º" at bounding box center [814, 316] width 138 height 26
click at [116, 322] on button "100º" at bounding box center [99, 316] width 138 height 26
click at [540, 321] on button "70º" at bounding box center [528, 316] width 138 height 26
click at [692, 314] on button "25º" at bounding box center [671, 316] width 138 height 26
click at [114, 321] on button "40º" at bounding box center [99, 316] width 138 height 26
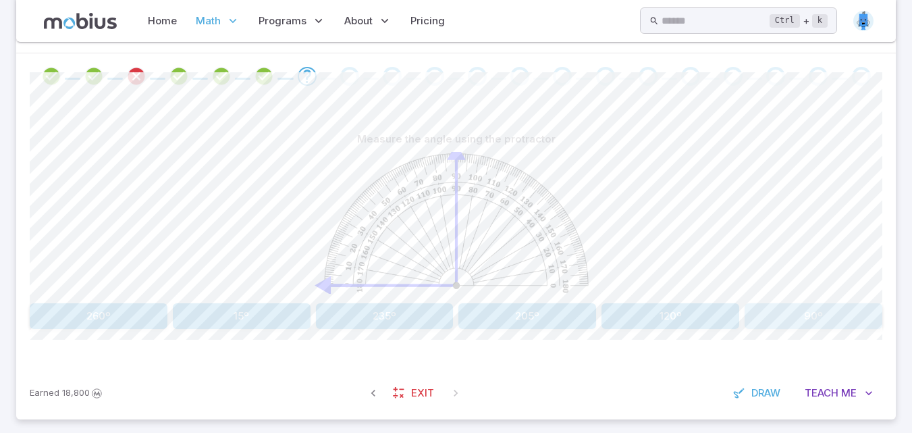
click at [770, 315] on button "90º" at bounding box center [814, 316] width 138 height 26
click at [644, 309] on button "50º" at bounding box center [671, 316] width 138 height 26
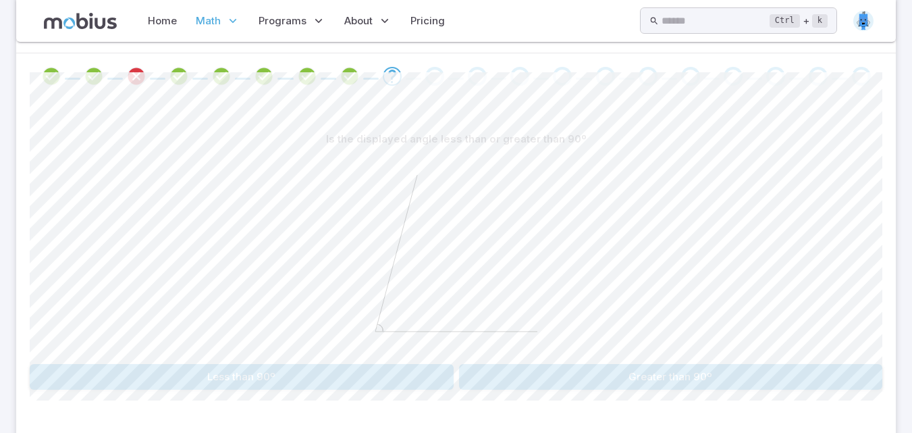
click at [617, 381] on button "Greater than 90º" at bounding box center [671, 377] width 424 height 26
